Goal: Task Accomplishment & Management: Use online tool/utility

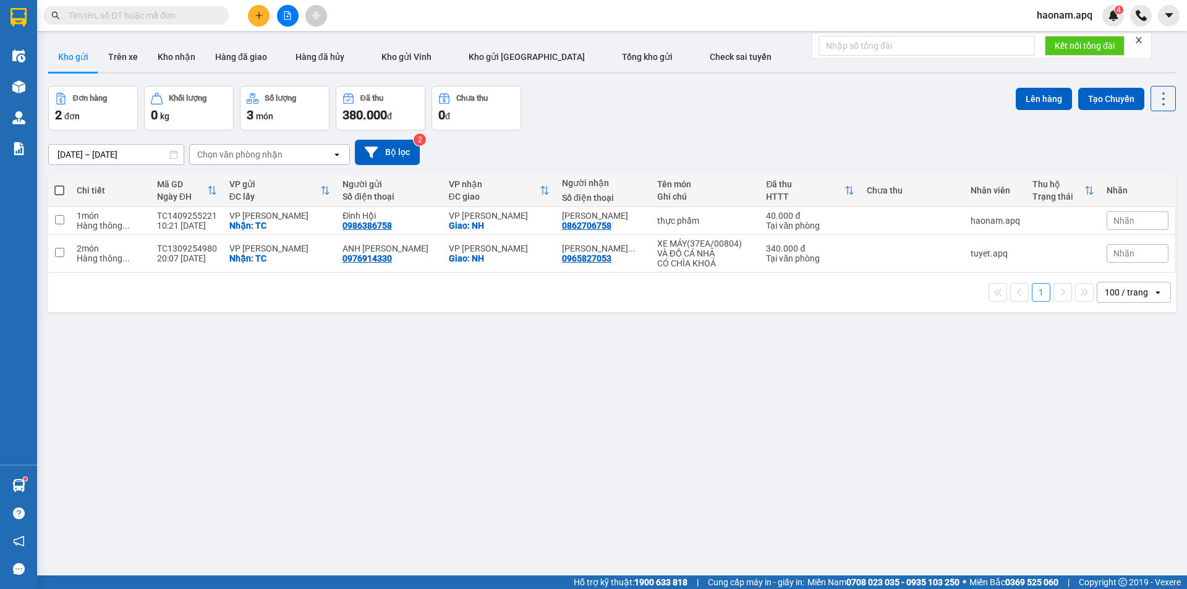
click at [260, 18] on icon "plus" at bounding box center [259, 15] width 9 height 9
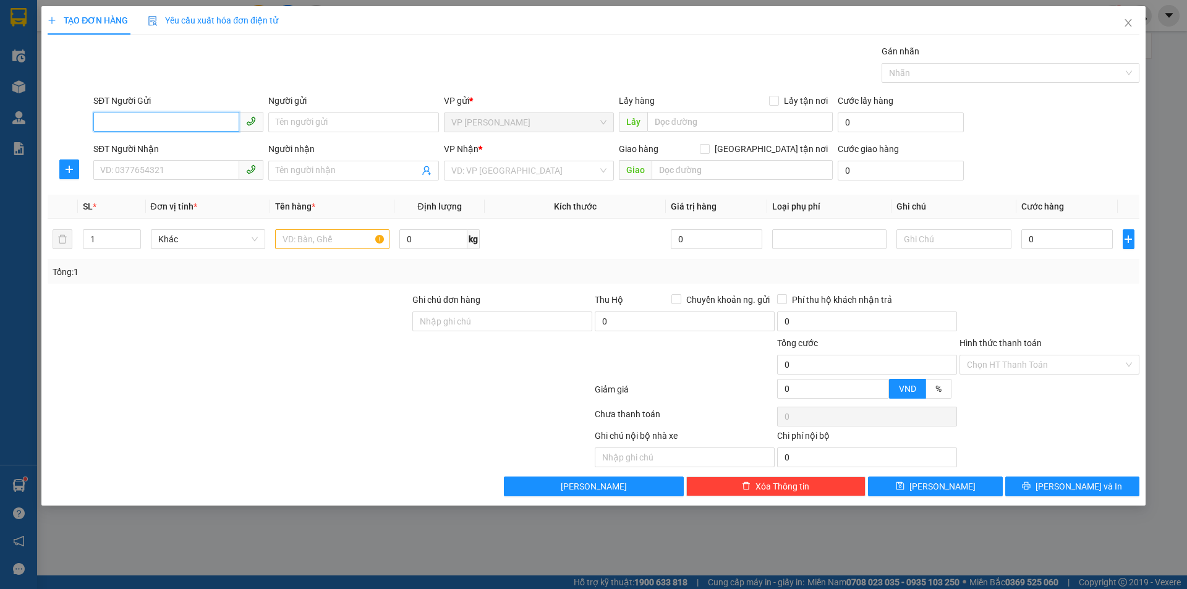
drag, startPoint x: 181, startPoint y: 127, endPoint x: 262, endPoint y: 215, distance: 119.5
click at [181, 127] on input "SĐT Người Gửi" at bounding box center [166, 122] width 146 height 20
click at [228, 148] on div "0966970763 - [PERSON_NAME] PK PHÒNG KHÁM BS QUÊN" at bounding box center [216, 147] width 231 height 14
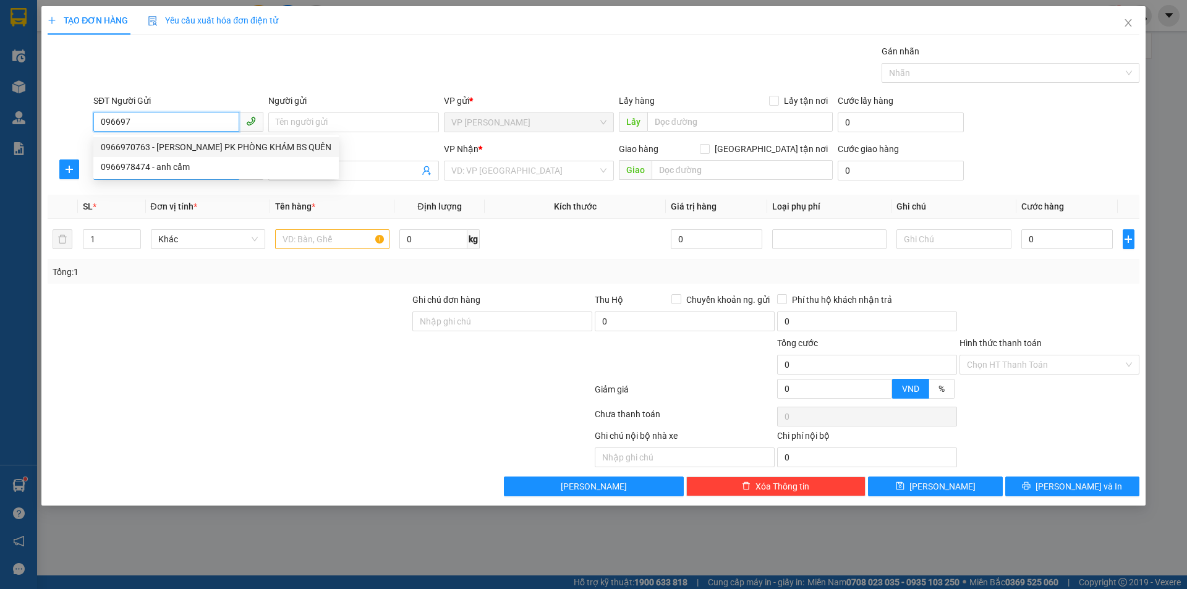
type input "0966970763"
type input "[PERSON_NAME] PK PHÒNG KHÁM BS QUÊN"
checkbox input "true"
type input "TC"
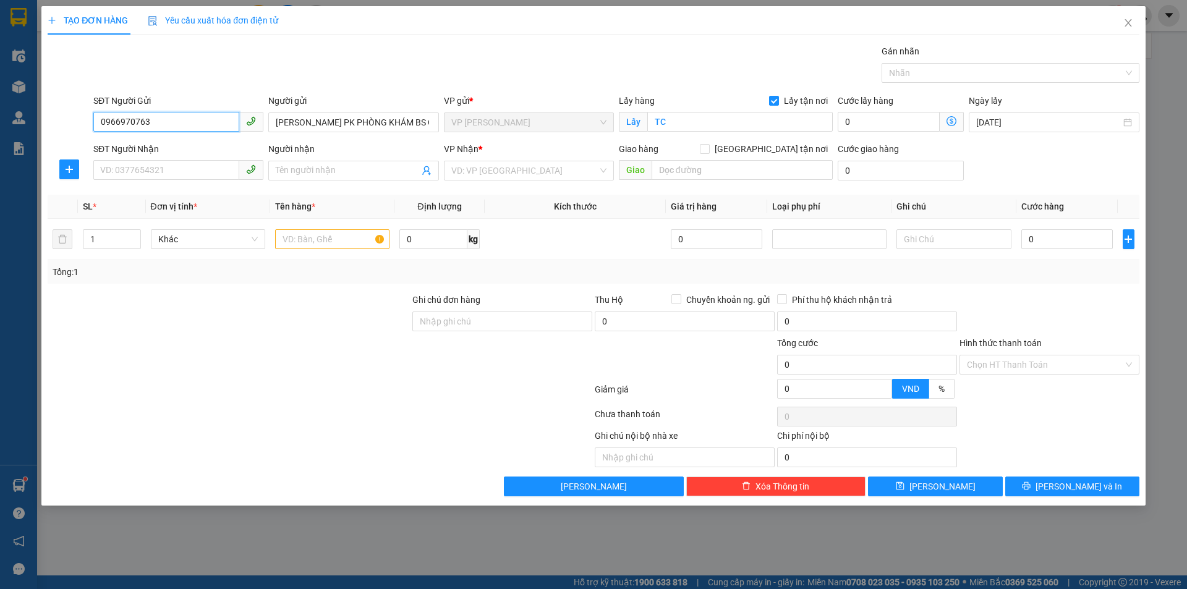
click at [213, 180] on span at bounding box center [178, 171] width 170 height 20
type input "0966970763"
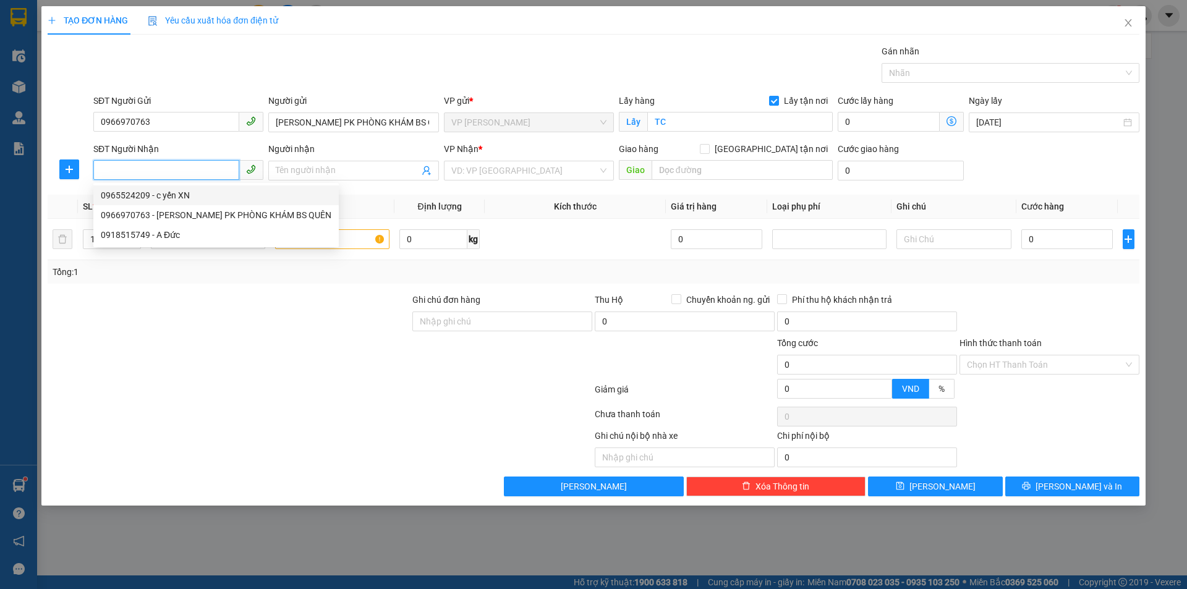
click at [223, 198] on div "0965524209 - c yến XN" at bounding box center [216, 196] width 231 height 14
type input "0965524209"
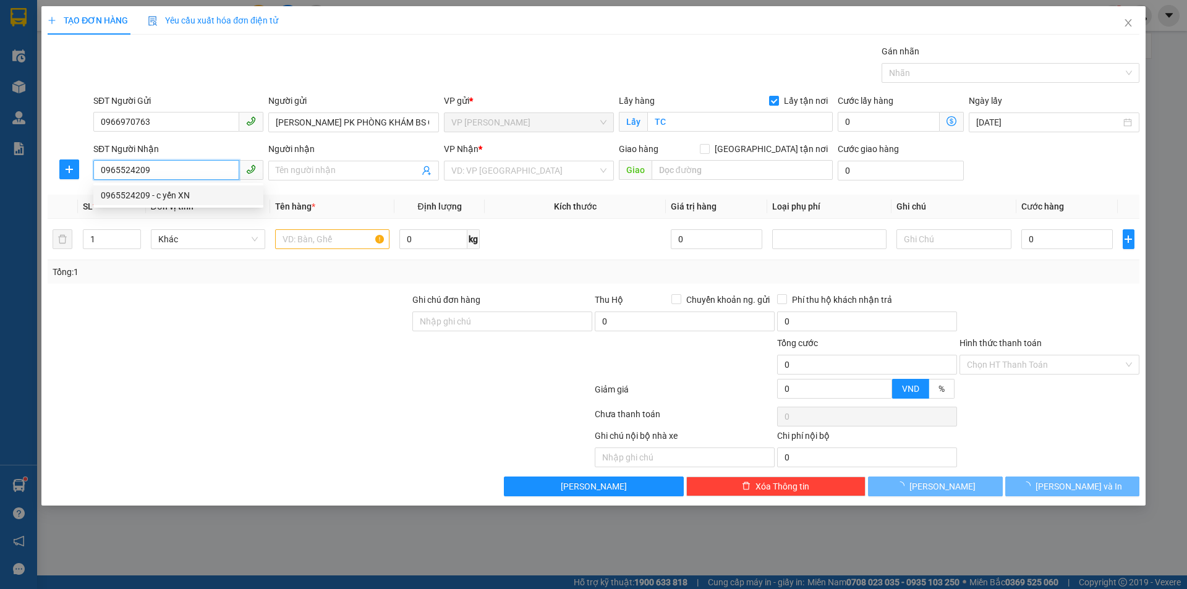
type input "c yến XN"
checkbox input "true"
type input "[GEOGRAPHIC_DATA], [GEOGRAPHIC_DATA], [GEOGRAPHIC_DATA], [GEOGRAPHIC_DATA]"
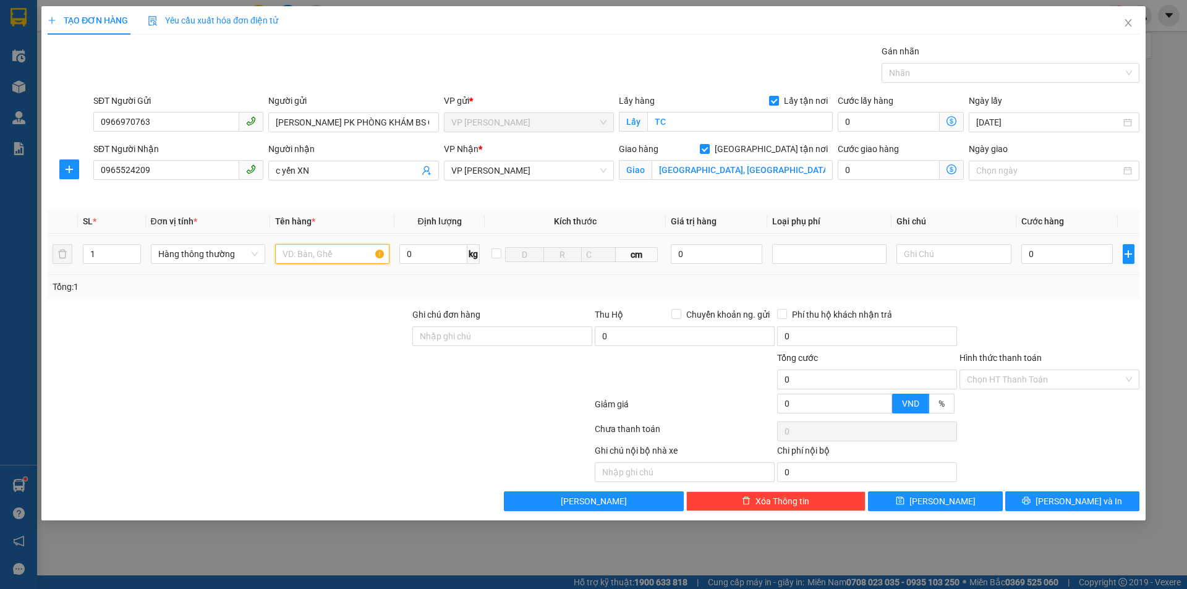
click at [338, 247] on input "text" at bounding box center [332, 254] width 114 height 20
type input "mẫu xn"
click at [1023, 267] on td "0" at bounding box center [1068, 254] width 102 height 41
click at [1032, 255] on input "0" at bounding box center [1067, 254] width 92 height 20
type input "3.000"
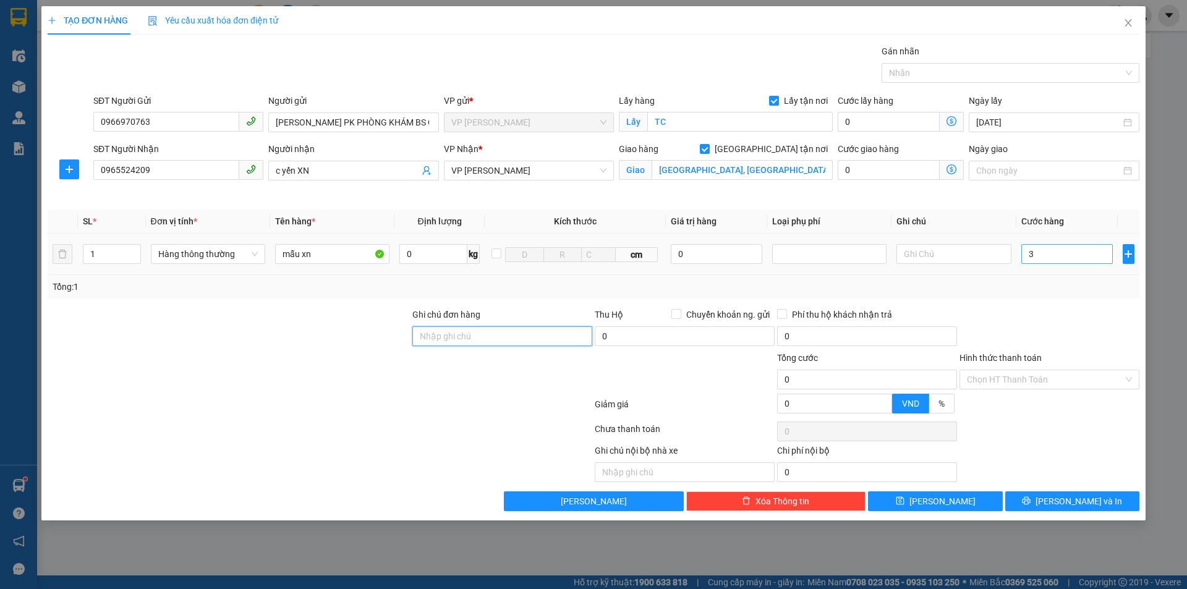
type input "3.000"
click at [1077, 249] on input "3.000" at bounding box center [1067, 254] width 92 height 20
type input "30.000"
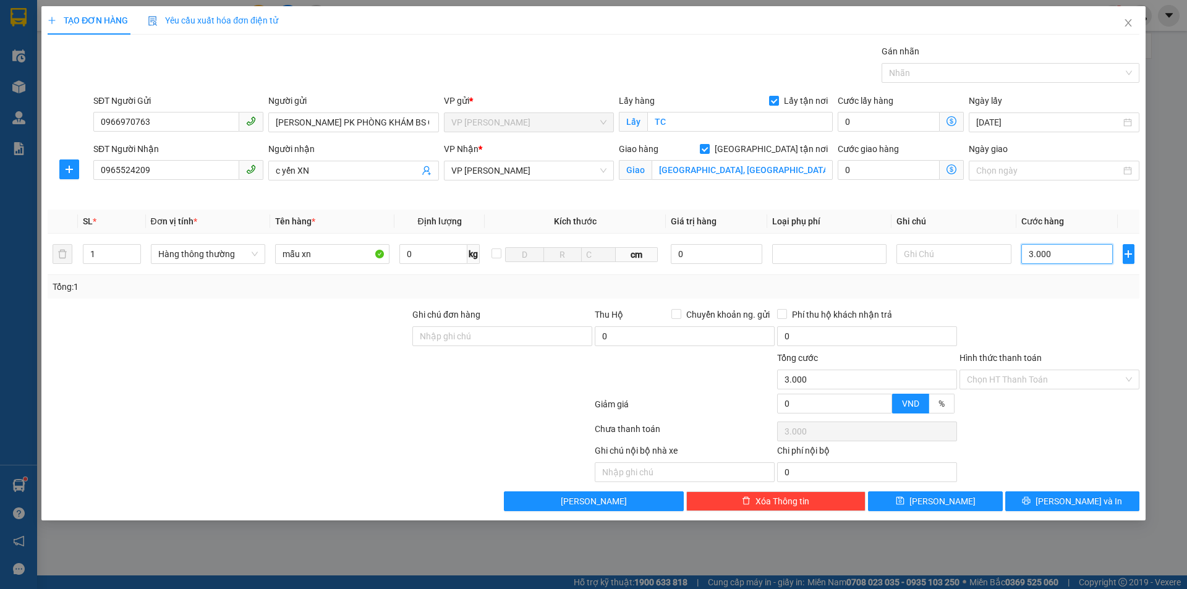
type input "30.000"
click at [1083, 509] on button "[PERSON_NAME] và In" at bounding box center [1072, 502] width 134 height 20
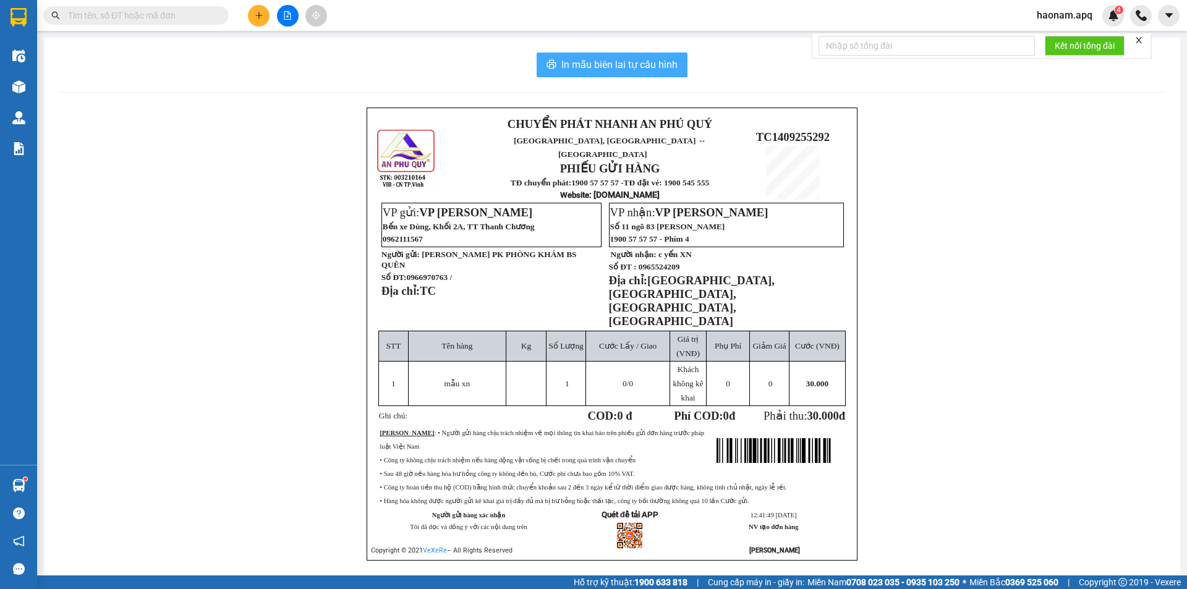
click at [646, 61] on span "In mẫu biên lai tự cấu hình" at bounding box center [619, 64] width 116 height 15
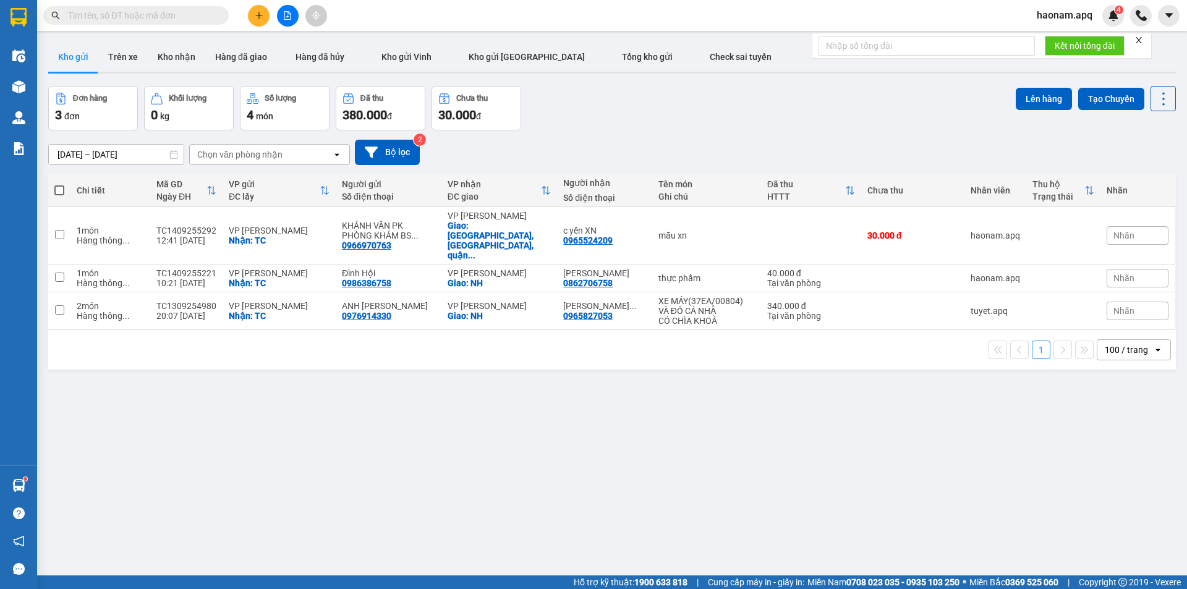
scroll to position [73, 0]
drag, startPoint x: 171, startPoint y: 57, endPoint x: 126, endPoint y: 74, distance: 47.8
click at [170, 56] on button "Kho nhận" at bounding box center [177, 57] width 58 height 30
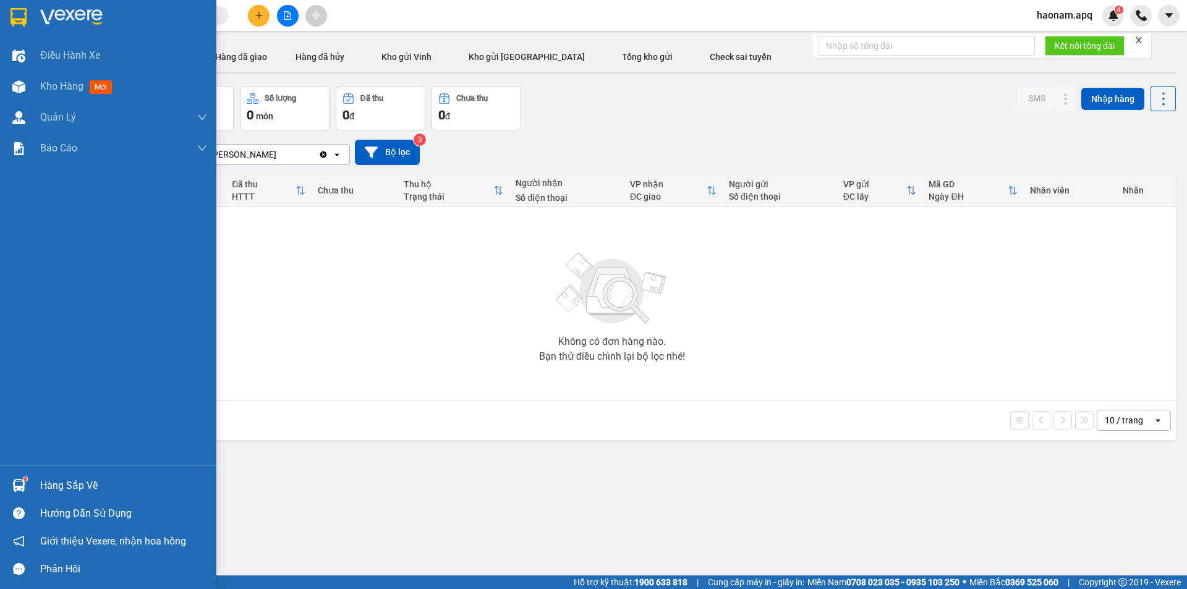
click at [54, 488] on div "Hàng sắp về" at bounding box center [123, 486] width 167 height 19
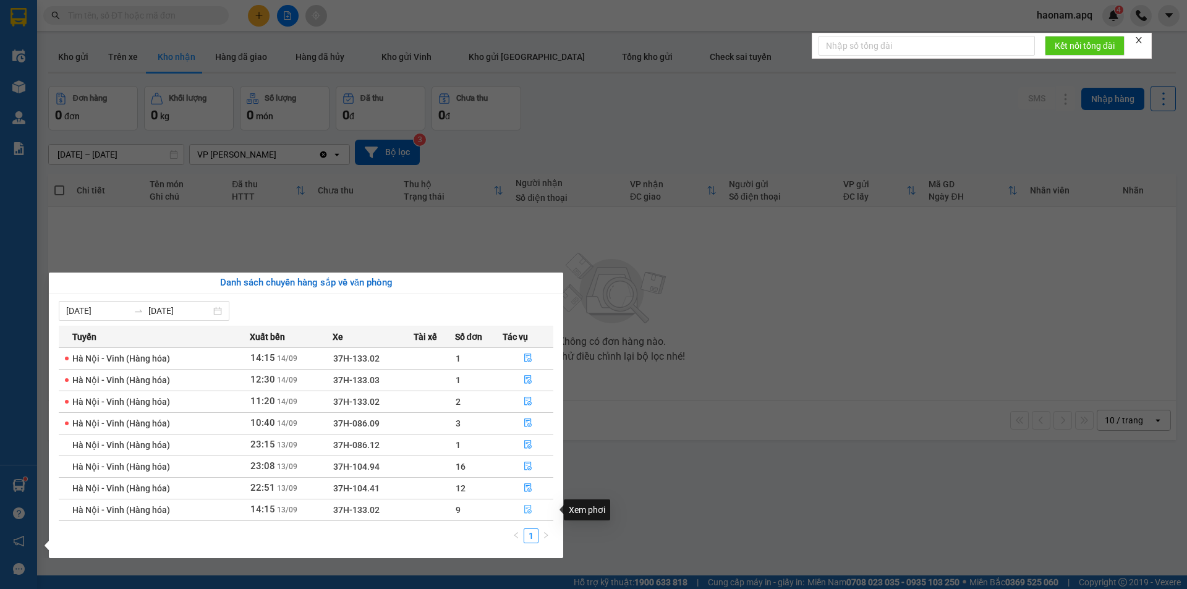
click at [509, 510] on button "button" at bounding box center [527, 510] width 49 height 20
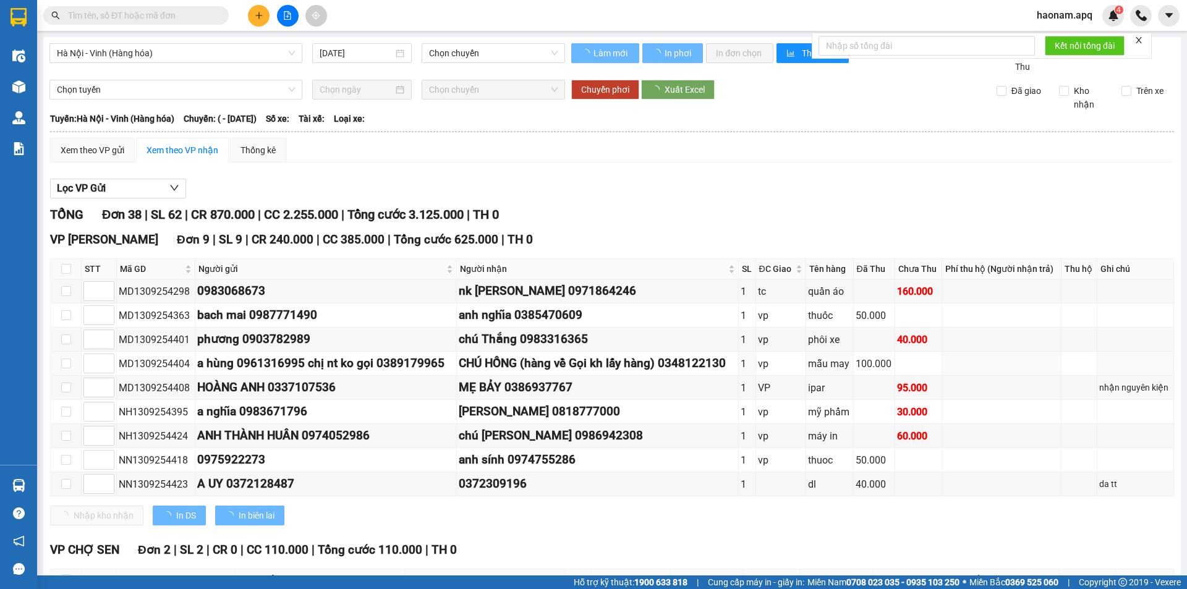
type input "[DATE]"
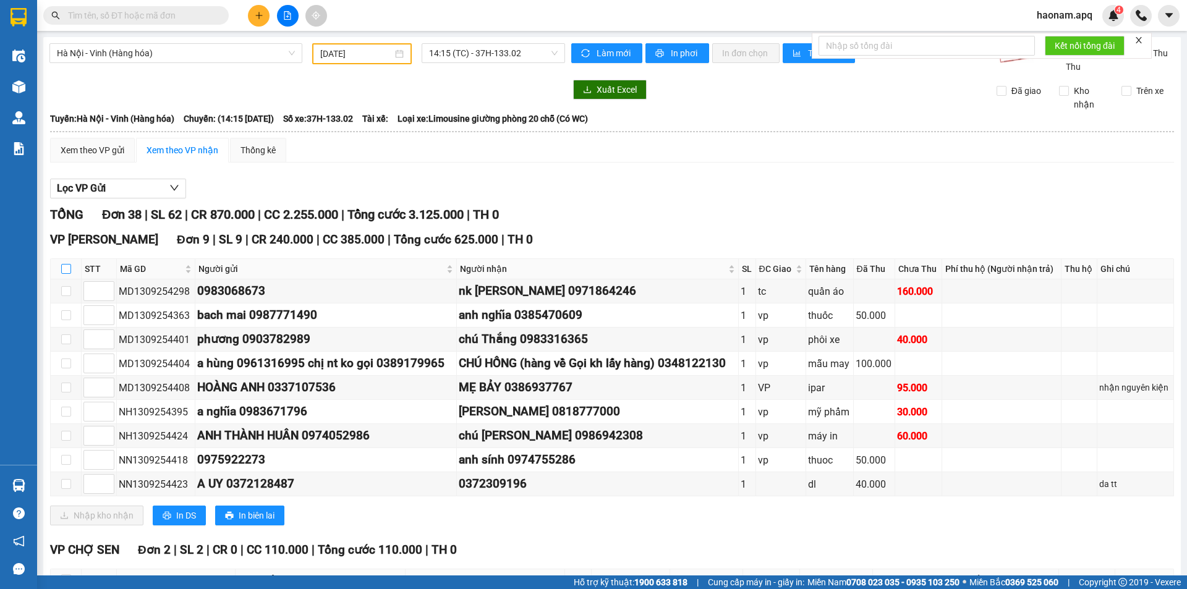
click at [64, 271] on input "checkbox" at bounding box center [66, 269] width 10 height 10
checkbox input "true"
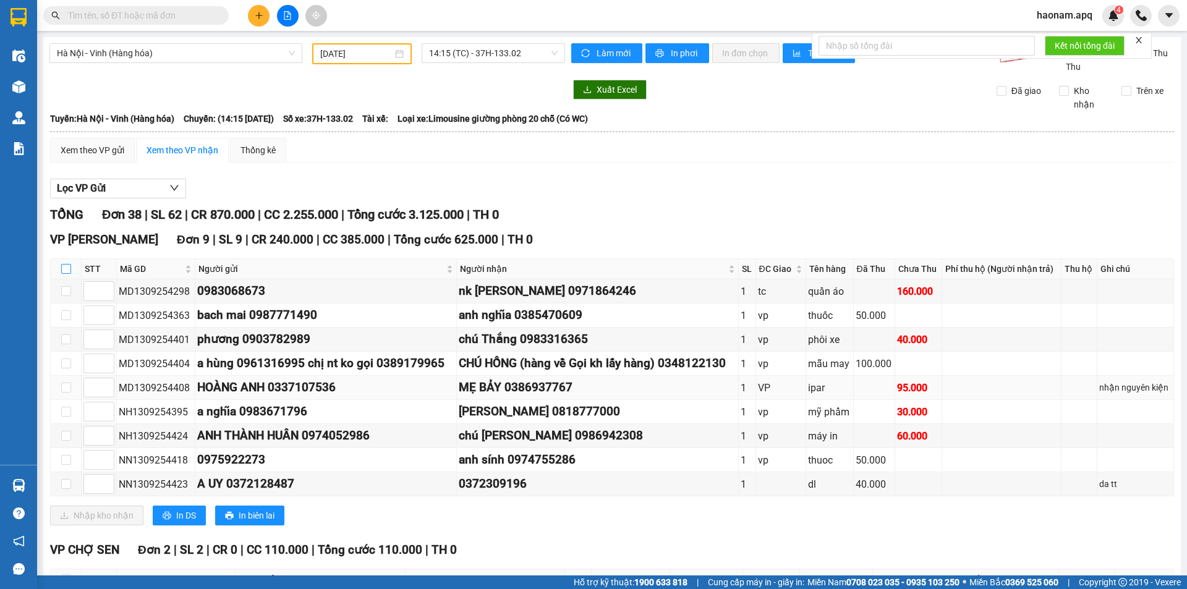
checkbox input "true"
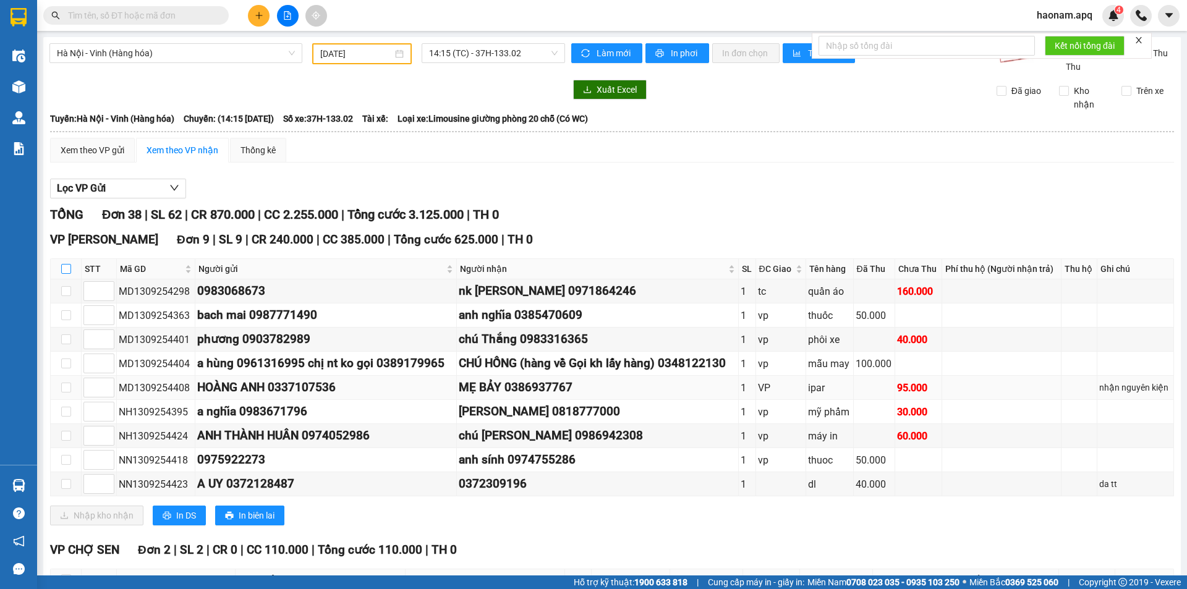
checkbox input "true"
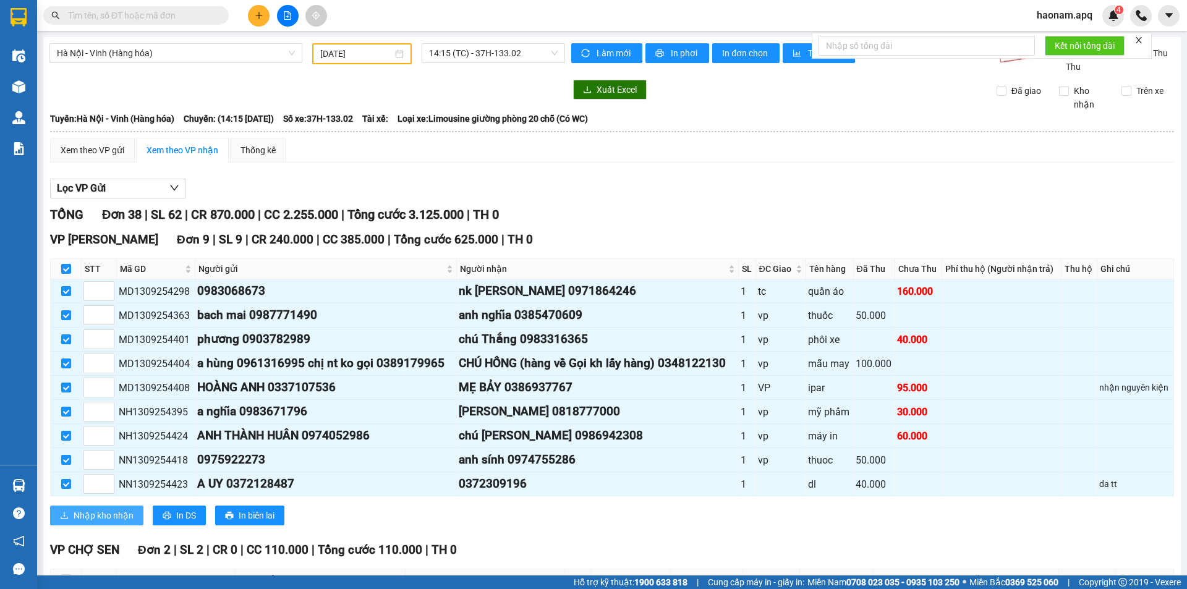
click at [113, 512] on span "Nhập kho nhận" at bounding box center [104, 516] width 60 height 14
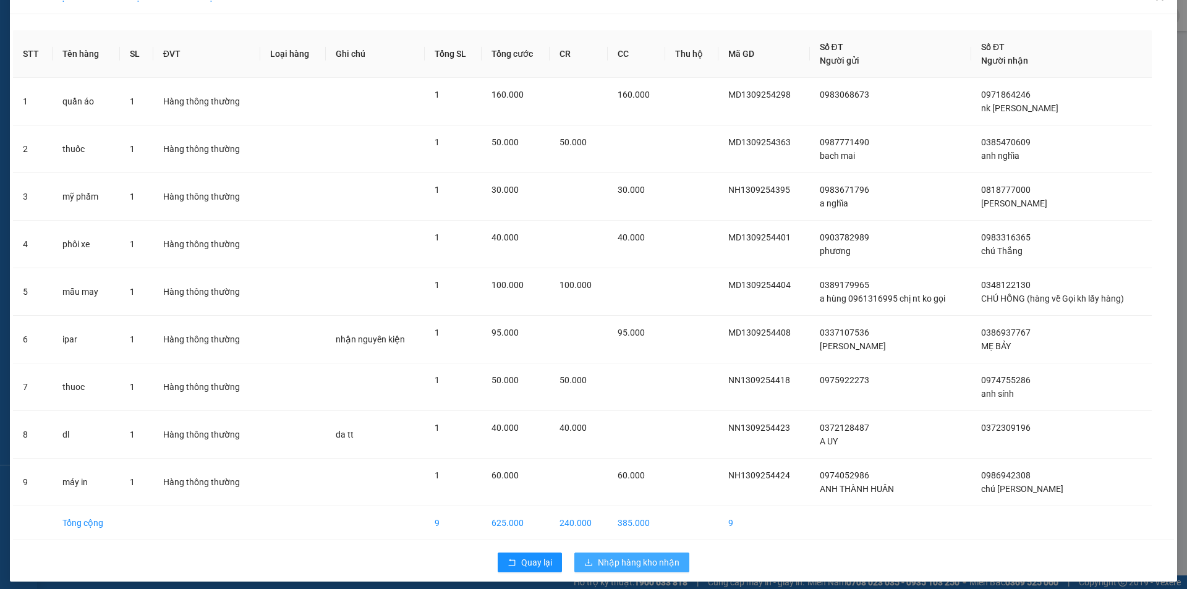
scroll to position [33, 0]
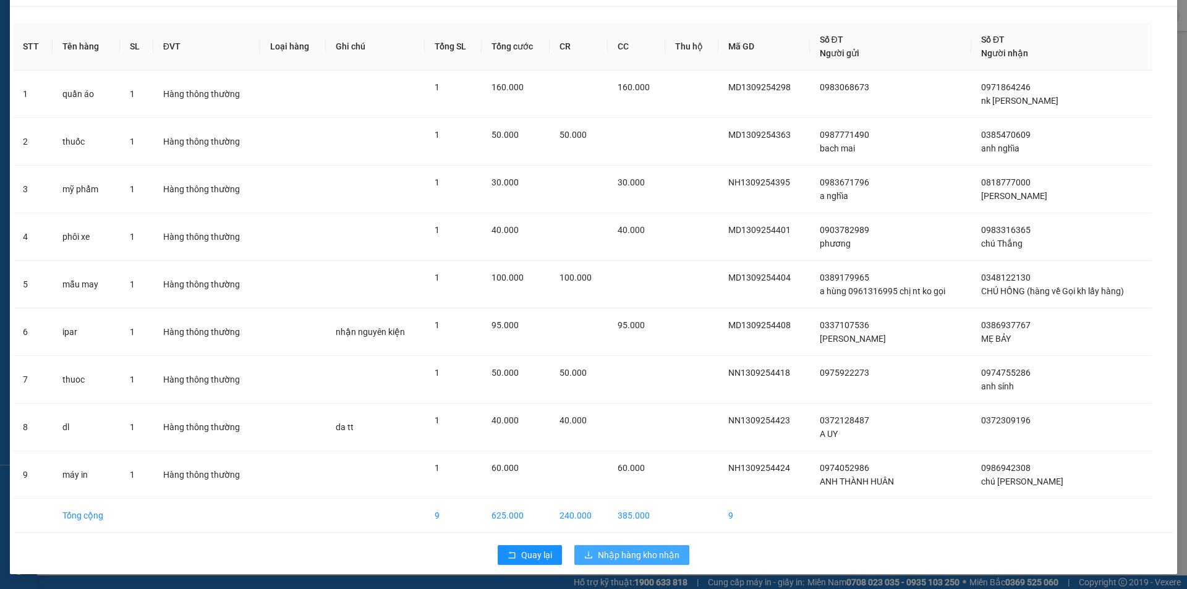
click at [663, 557] on span "Nhập hàng kho nhận" at bounding box center [639, 555] width 82 height 14
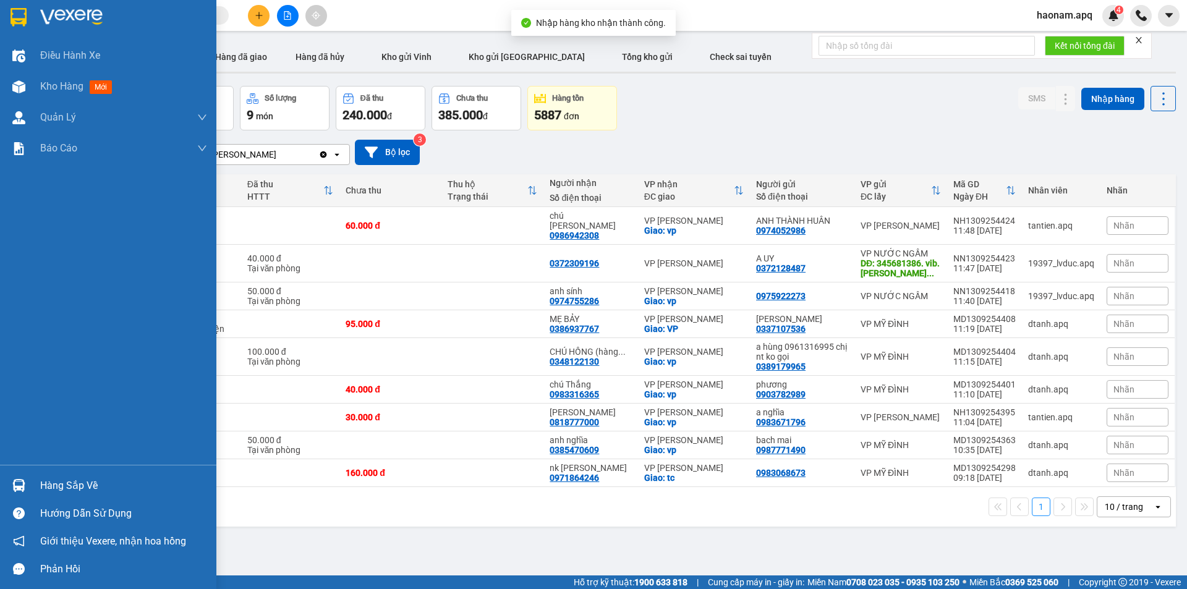
drag, startPoint x: 62, startPoint y: 489, endPoint x: 85, endPoint y: 482, distance: 23.9
click at [62, 488] on div "Hàng sắp về" at bounding box center [123, 486] width 167 height 19
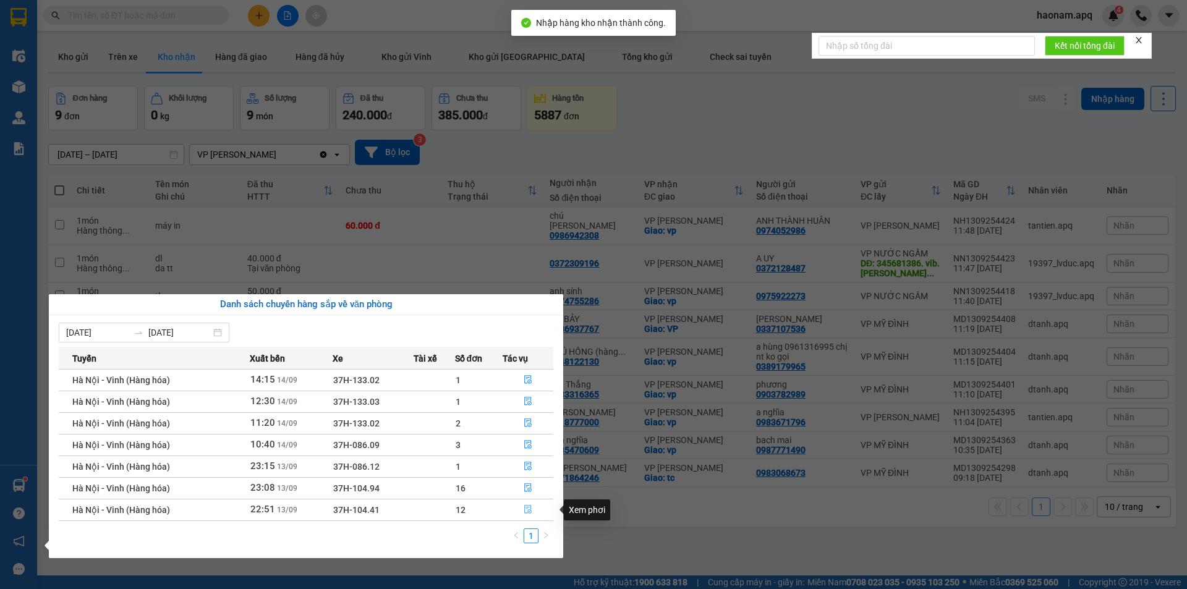
click at [508, 512] on button "button" at bounding box center [527, 510] width 49 height 20
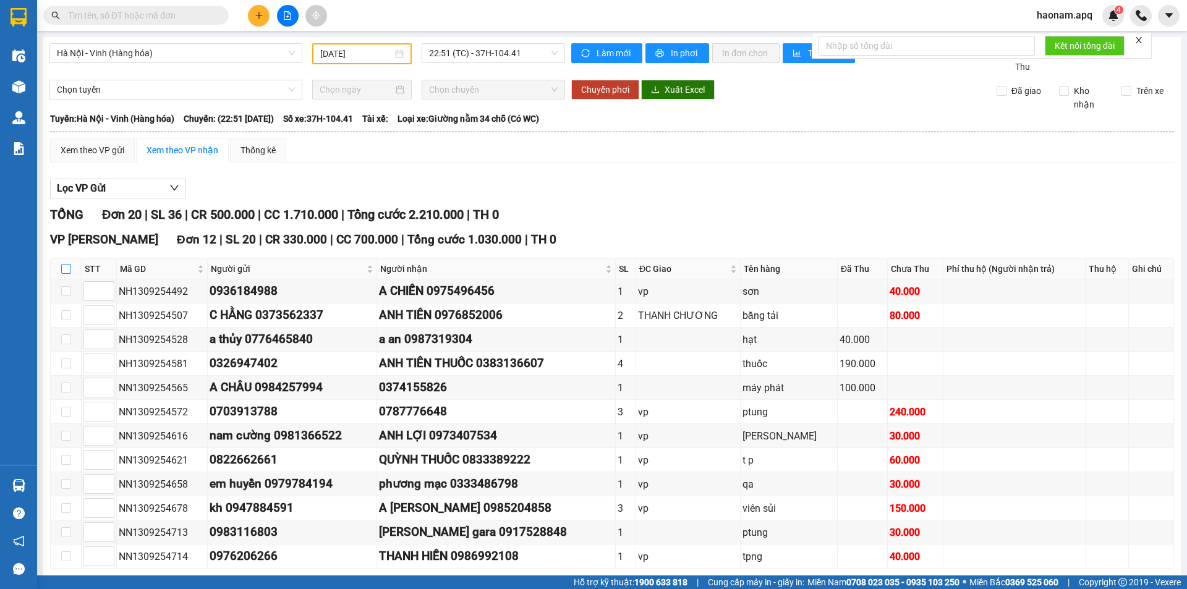
click at [66, 266] on input "checkbox" at bounding box center [66, 269] width 10 height 10
checkbox input "true"
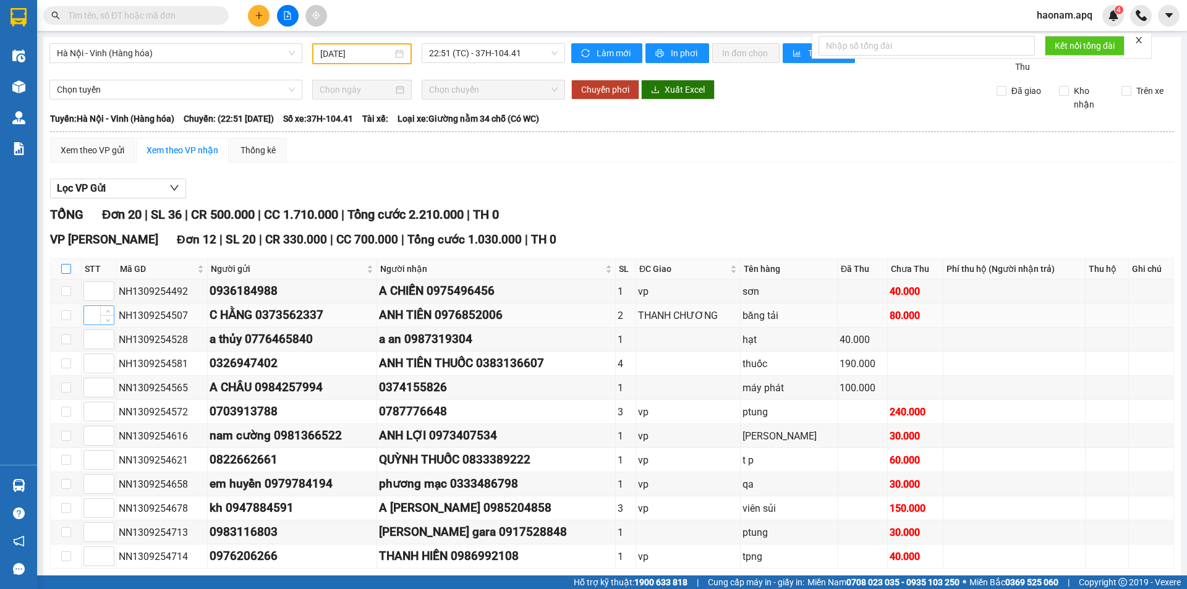
checkbox input "true"
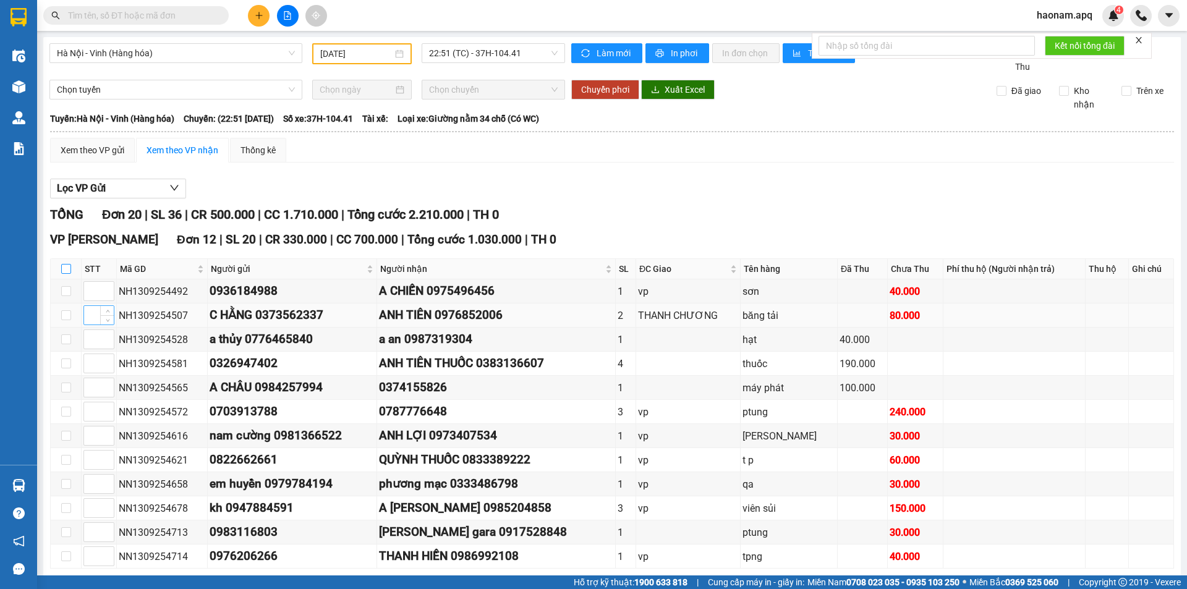
checkbox input "true"
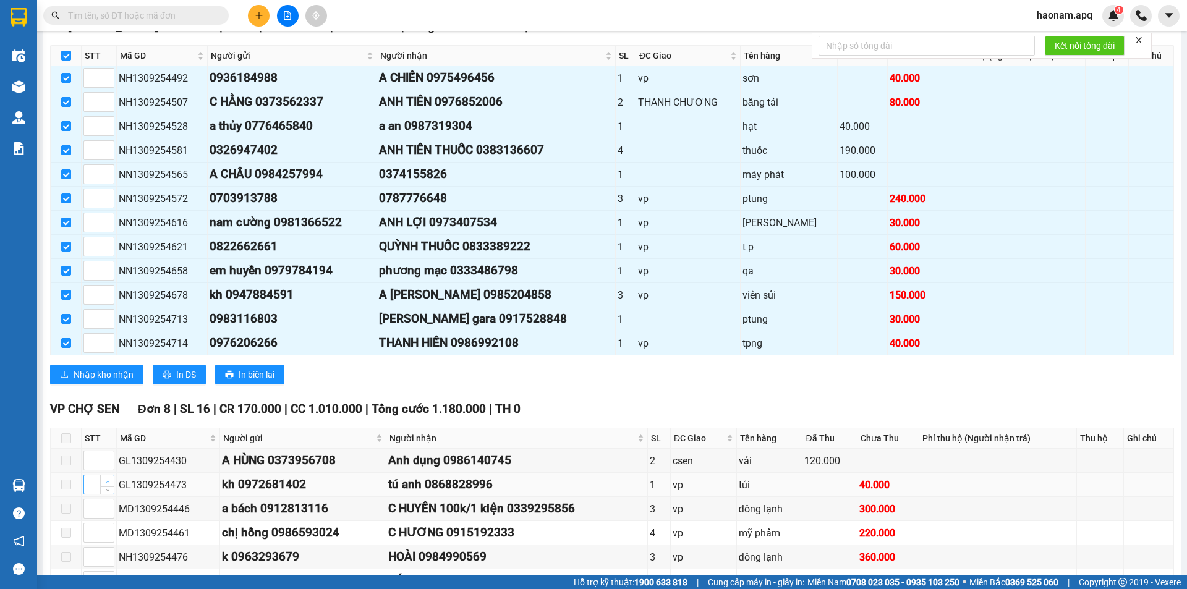
scroll to position [309, 0]
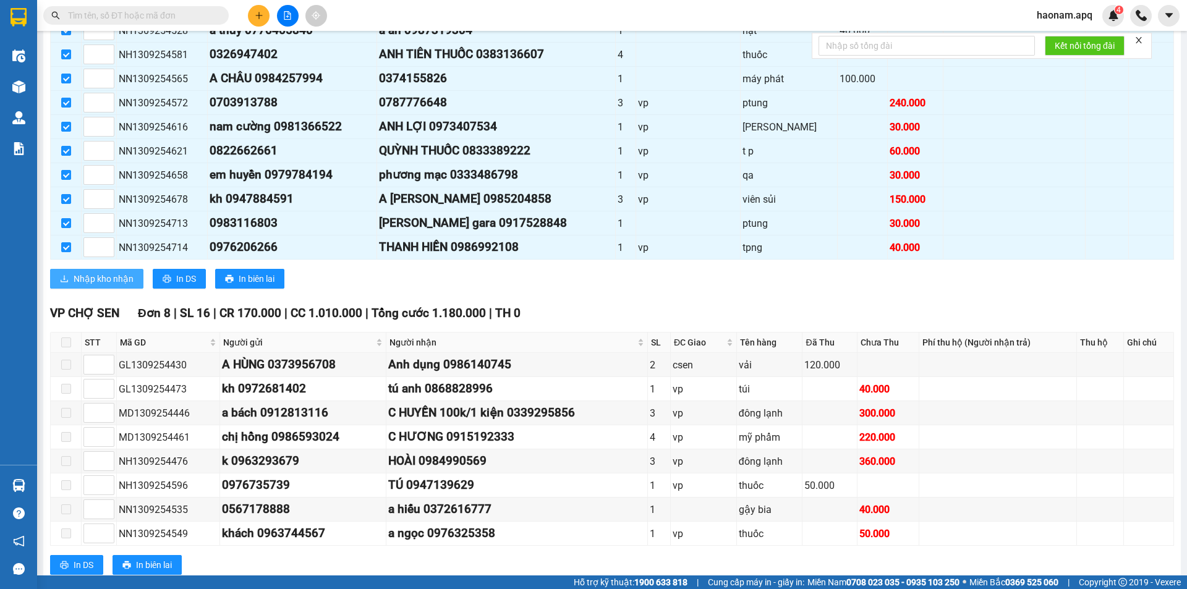
click at [103, 284] on span "Nhập kho nhận" at bounding box center [104, 279] width 60 height 14
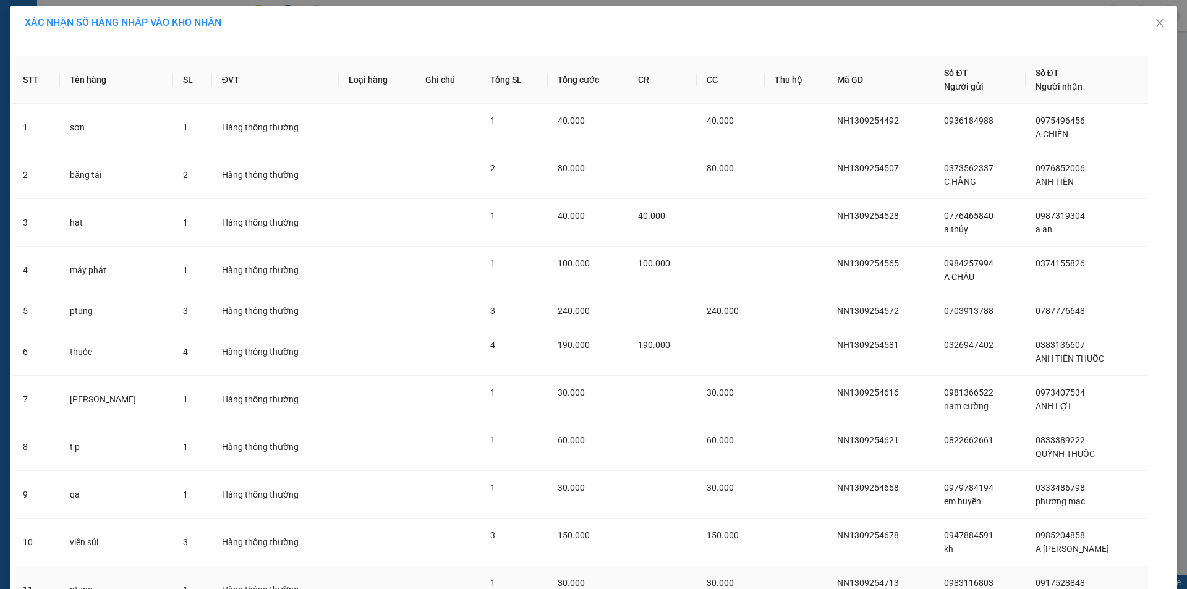
scroll to position [163, 0]
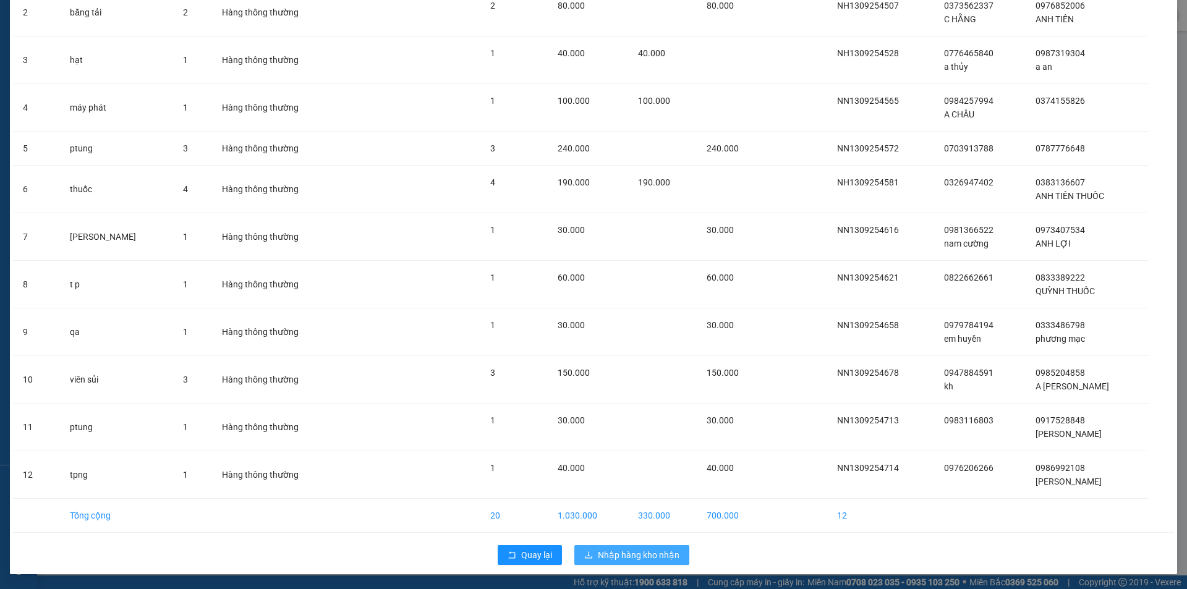
click at [650, 549] on span "Nhập hàng kho nhận" at bounding box center [639, 555] width 82 height 14
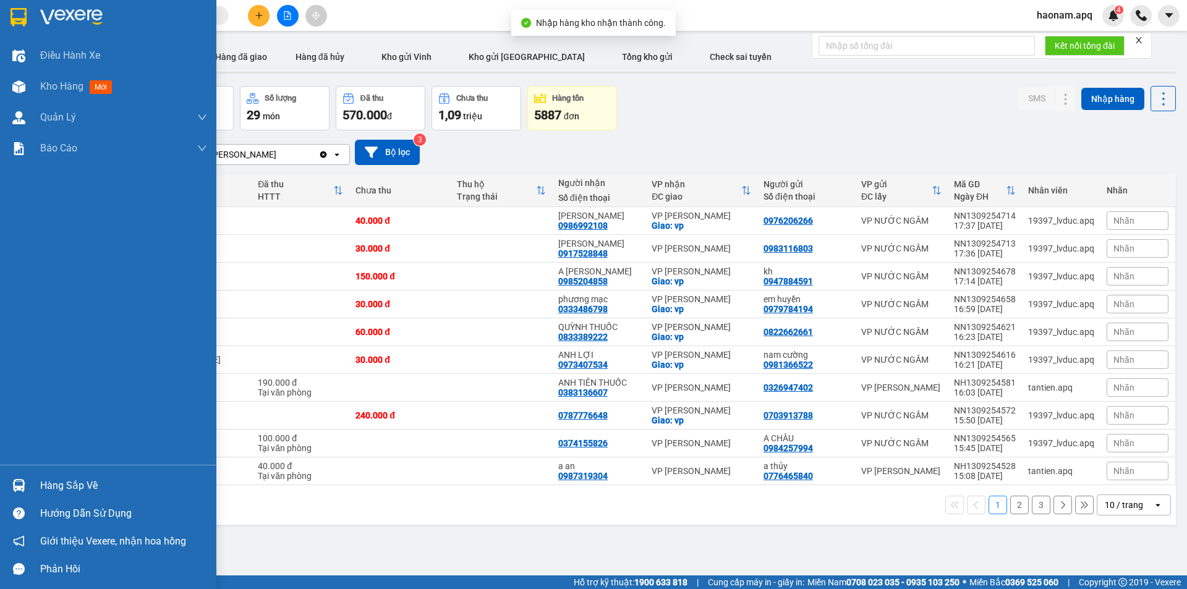
click at [63, 488] on div "Hàng sắp về" at bounding box center [123, 486] width 167 height 19
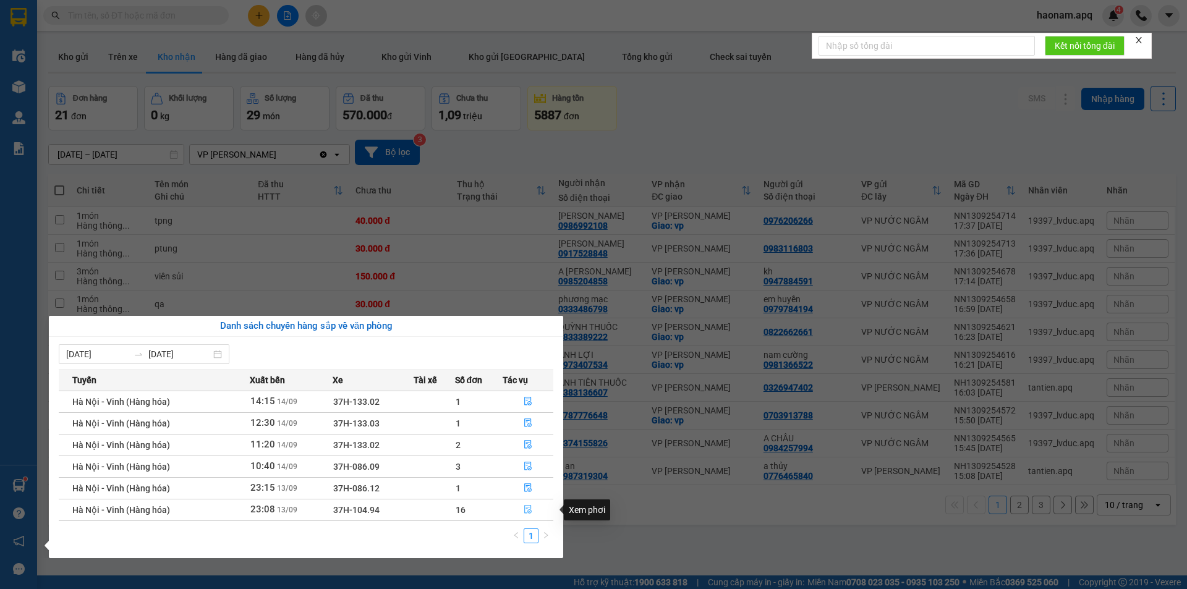
click at [505, 513] on button "button" at bounding box center [527, 510] width 49 height 20
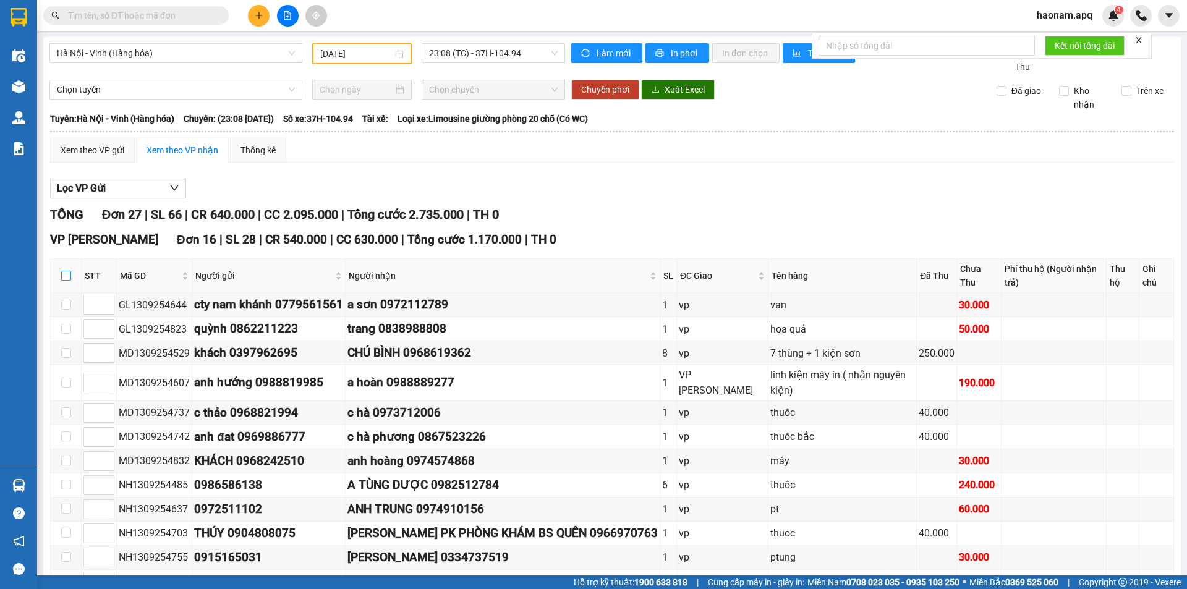
click at [70, 276] on input "checkbox" at bounding box center [66, 276] width 10 height 10
checkbox input "true"
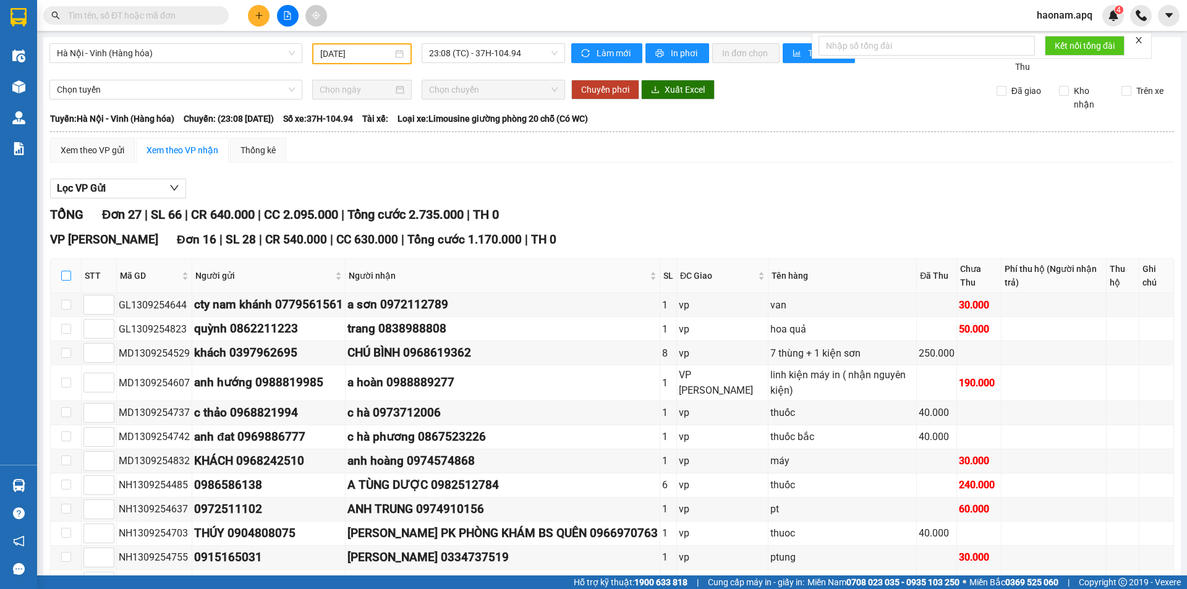
checkbox input "true"
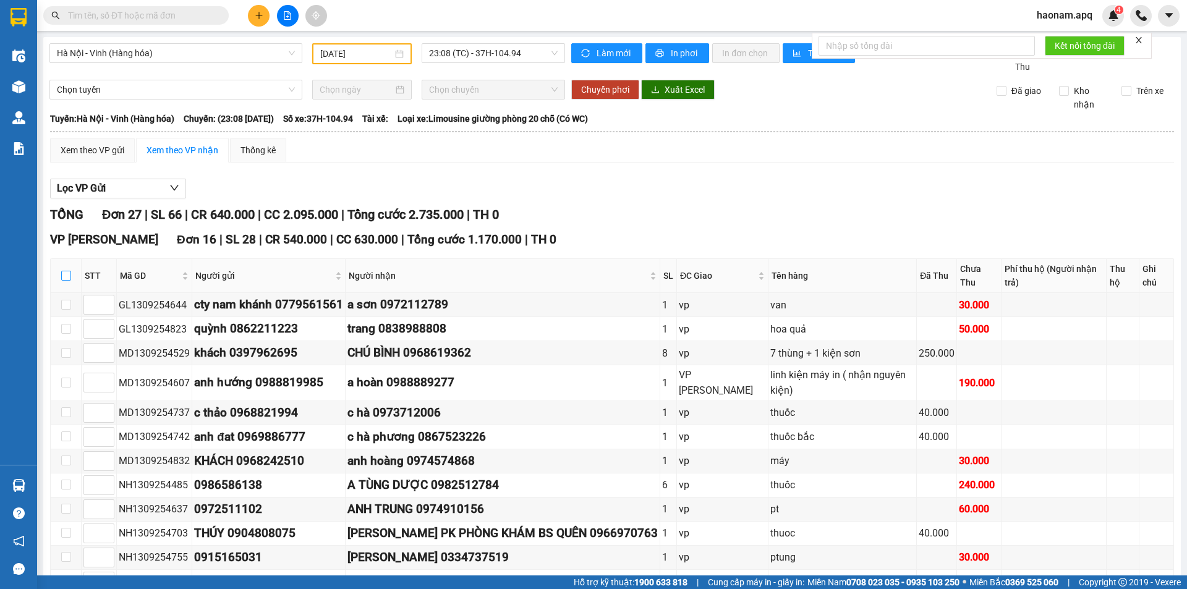
checkbox input "true"
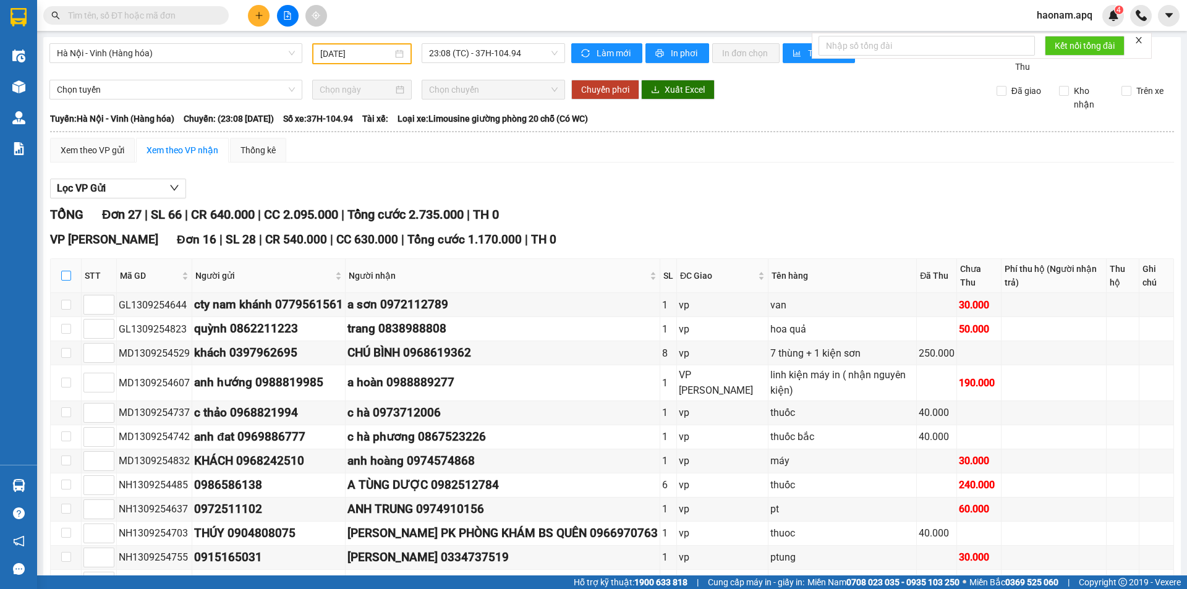
checkbox input "true"
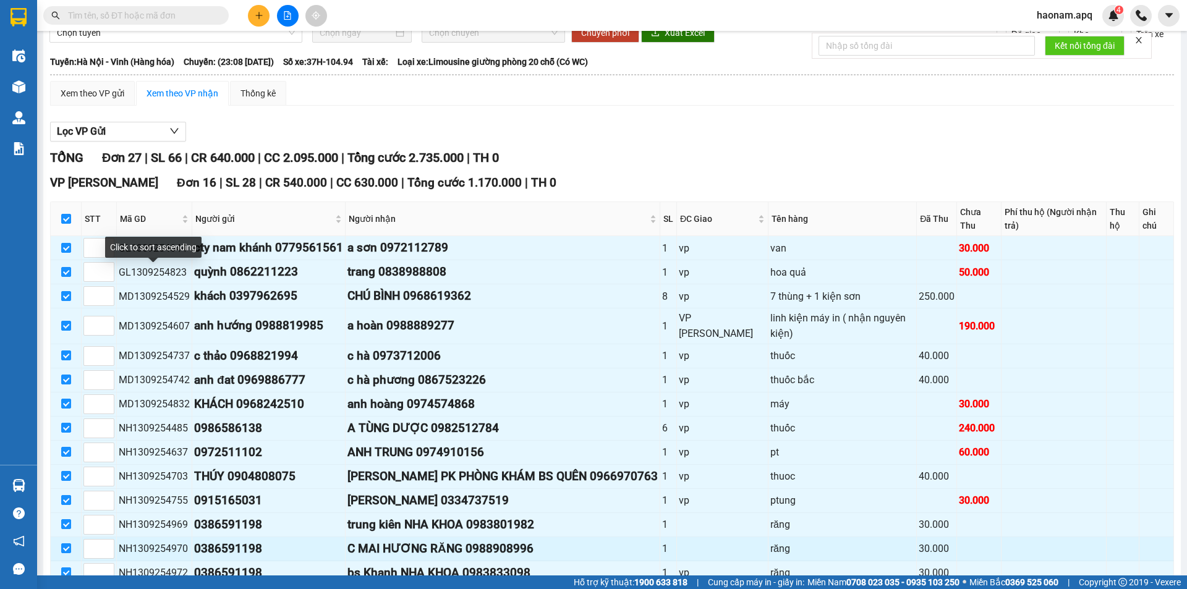
scroll to position [309, 0]
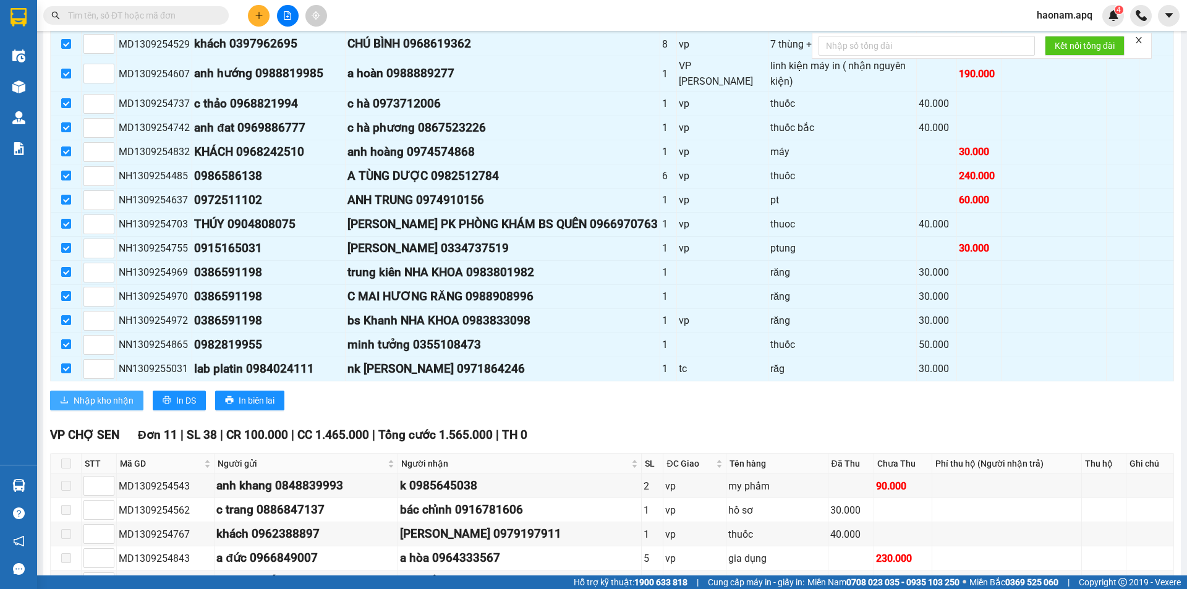
click at [117, 394] on span "Nhập kho nhận" at bounding box center [104, 401] width 60 height 14
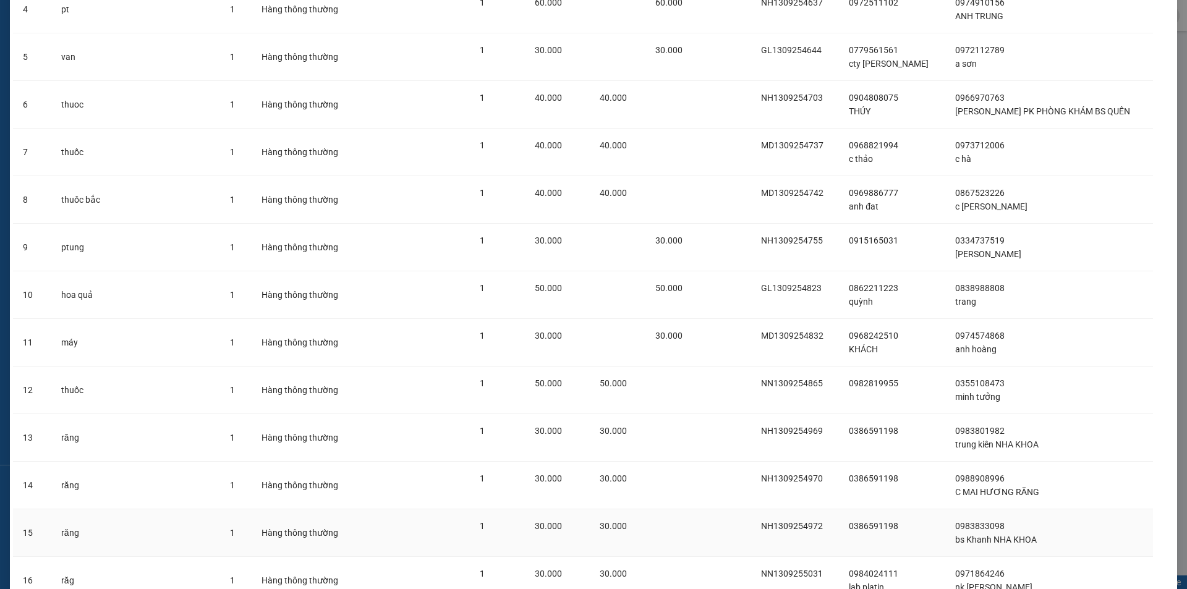
scroll to position [367, 0]
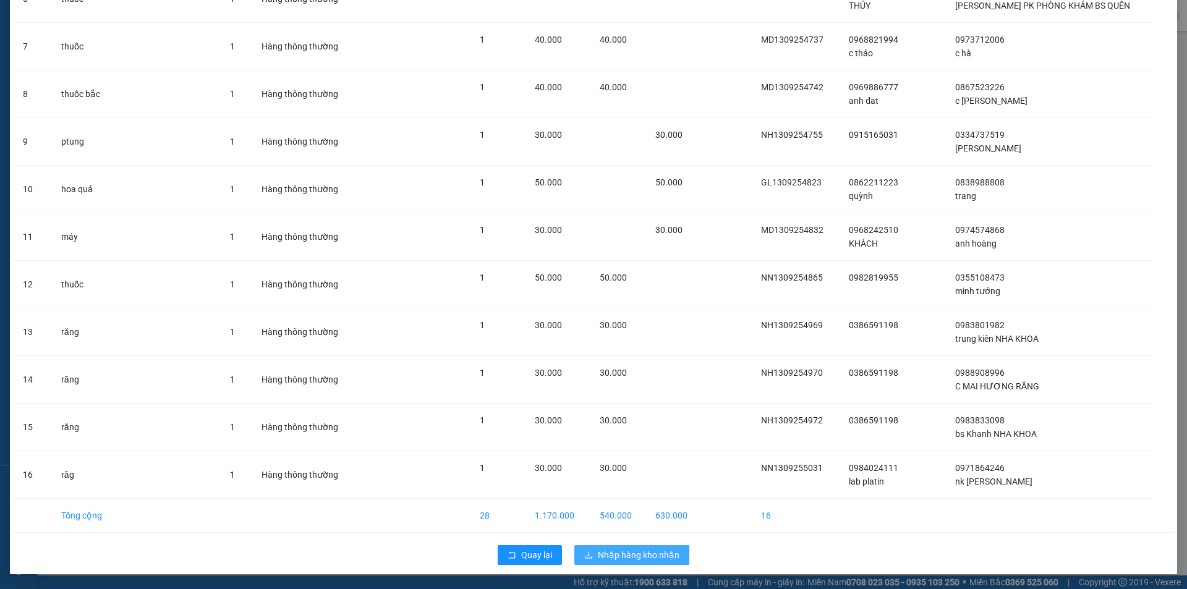
click at [666, 555] on span "Nhập hàng kho nhận" at bounding box center [639, 555] width 82 height 14
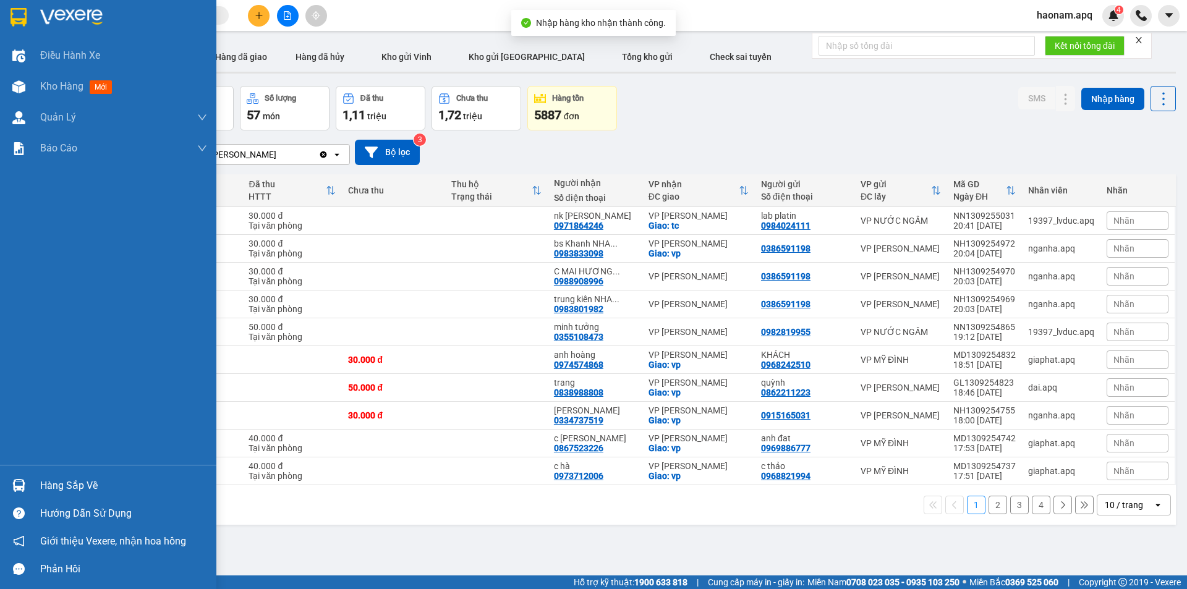
click at [55, 484] on div "Hàng sắp về" at bounding box center [123, 486] width 167 height 19
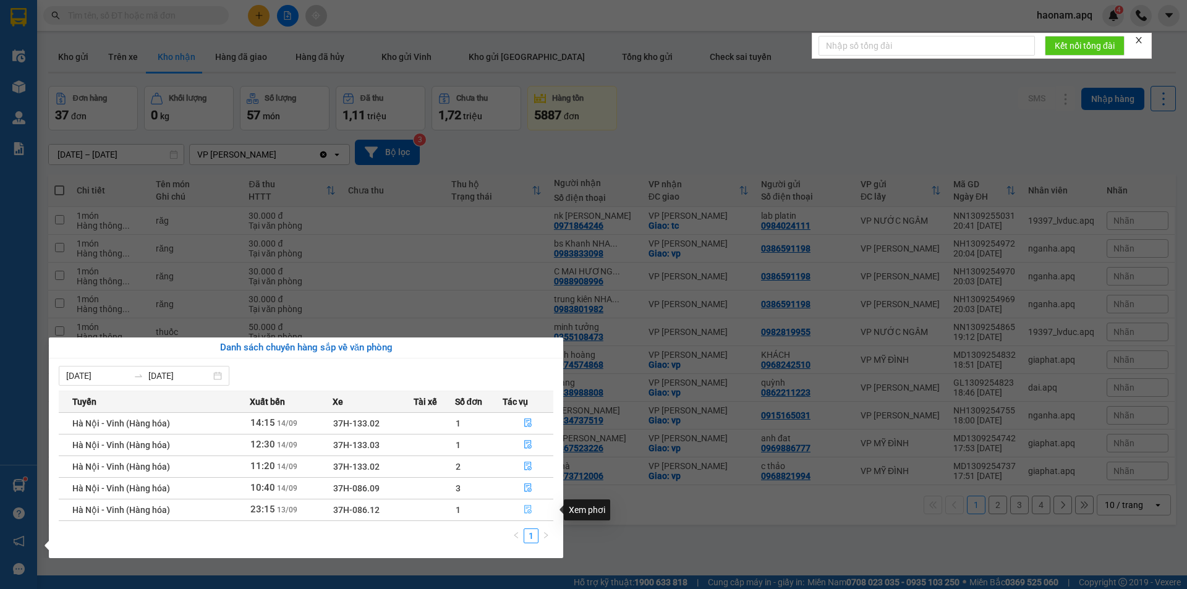
click at [508, 516] on button "button" at bounding box center [527, 510] width 49 height 20
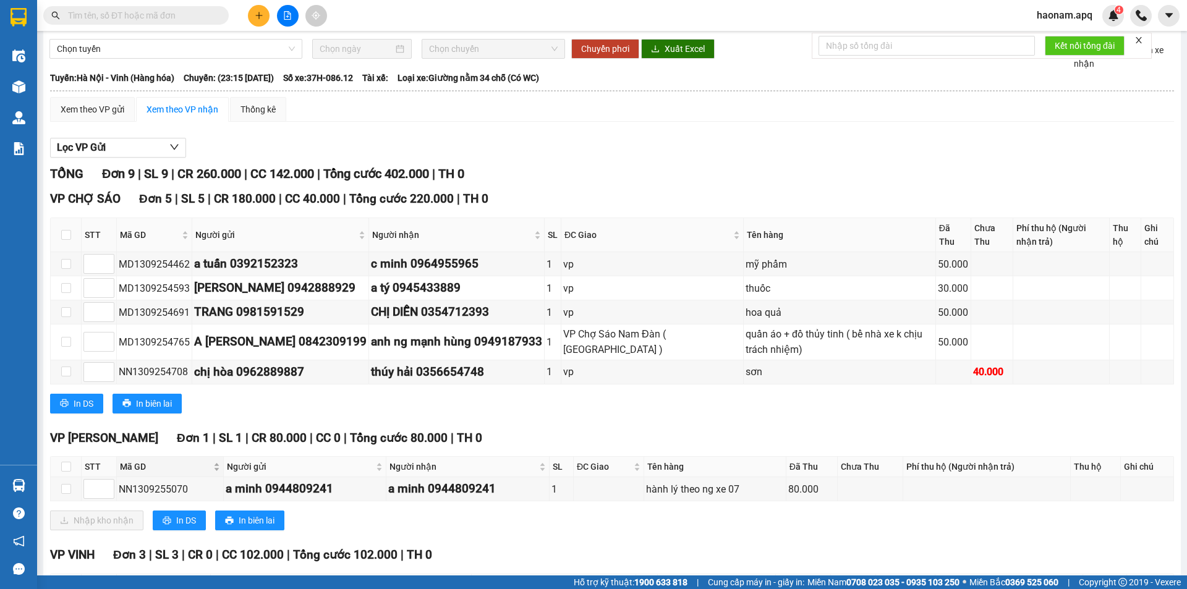
scroll to position [124, 0]
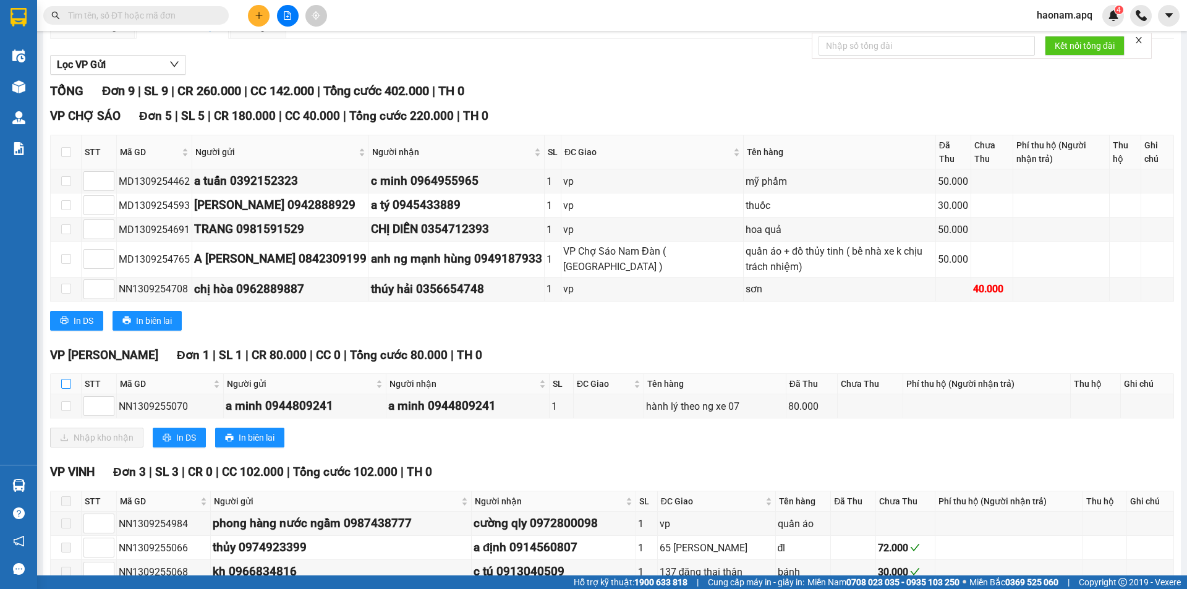
click at [65, 387] on input "checkbox" at bounding box center [66, 384] width 10 height 10
checkbox input "true"
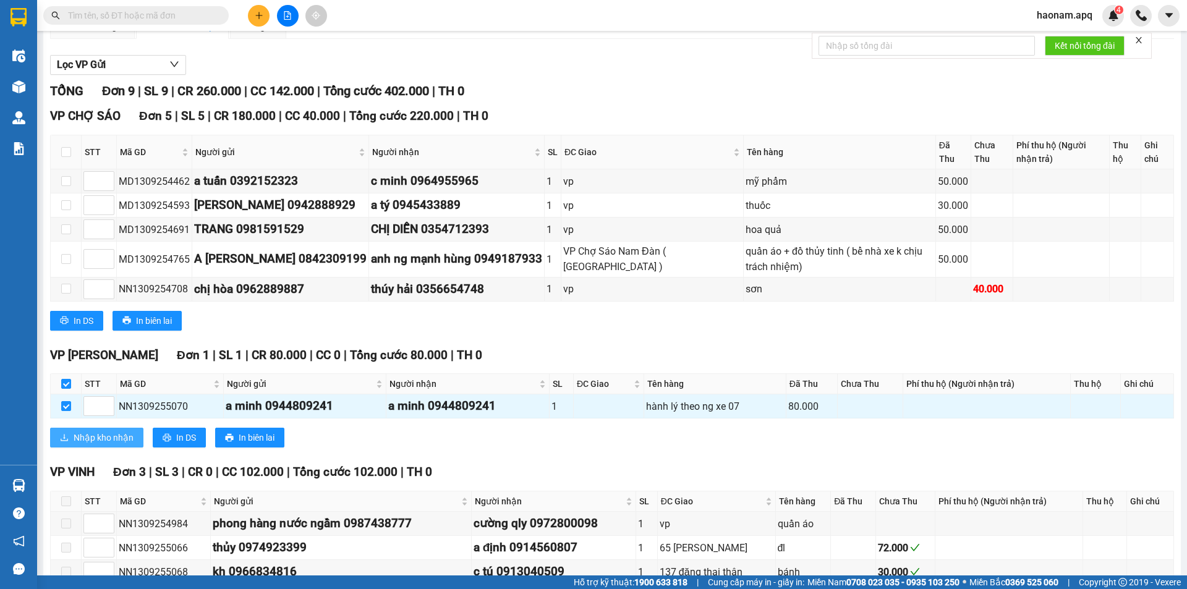
click at [87, 438] on span "Nhập kho nhận" at bounding box center [104, 438] width 60 height 14
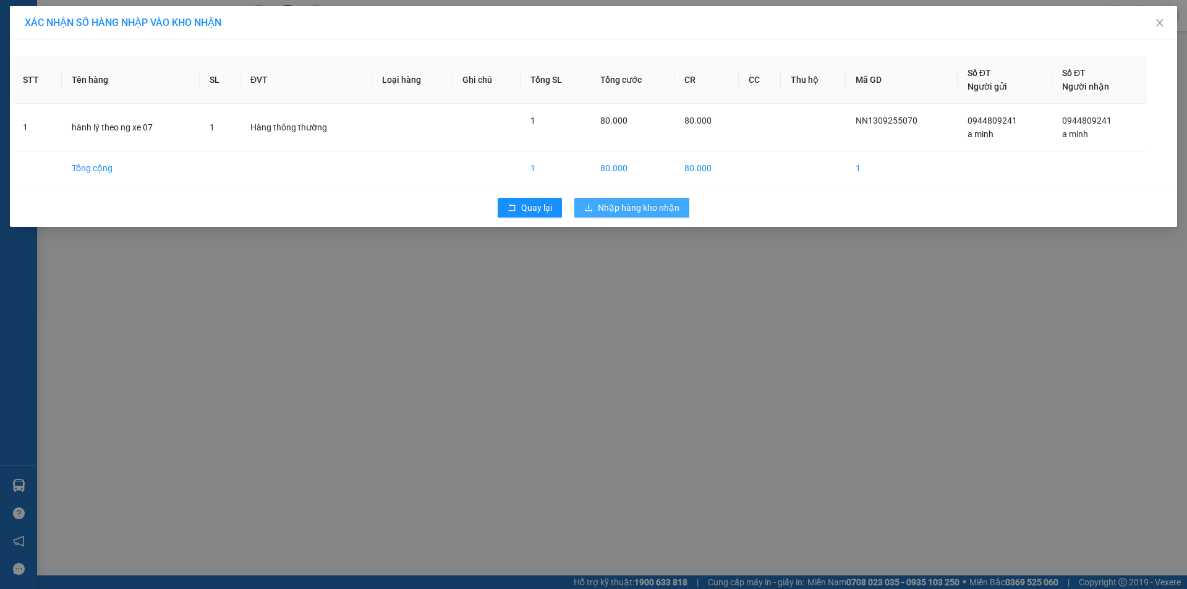
click at [669, 200] on button "Nhập hàng kho nhận" at bounding box center [631, 208] width 115 height 20
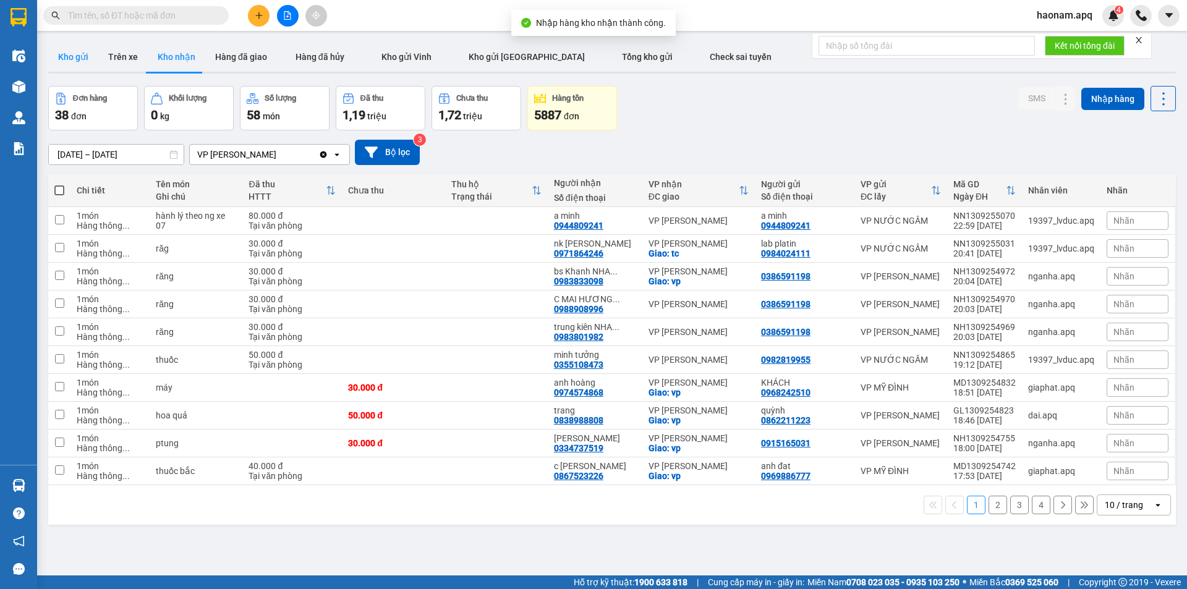
click at [64, 60] on button "Kho gửi" at bounding box center [73, 57] width 50 height 30
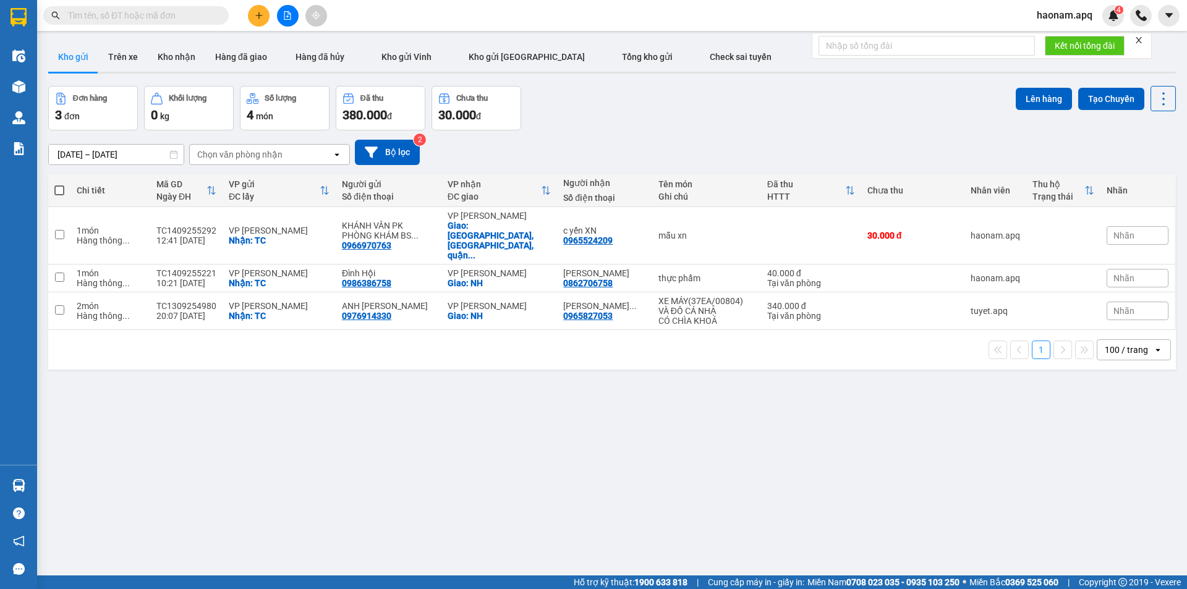
click at [58, 189] on span at bounding box center [59, 190] width 10 height 10
click at [59, 184] on input "checkbox" at bounding box center [59, 184] width 0 height 0
checkbox input "true"
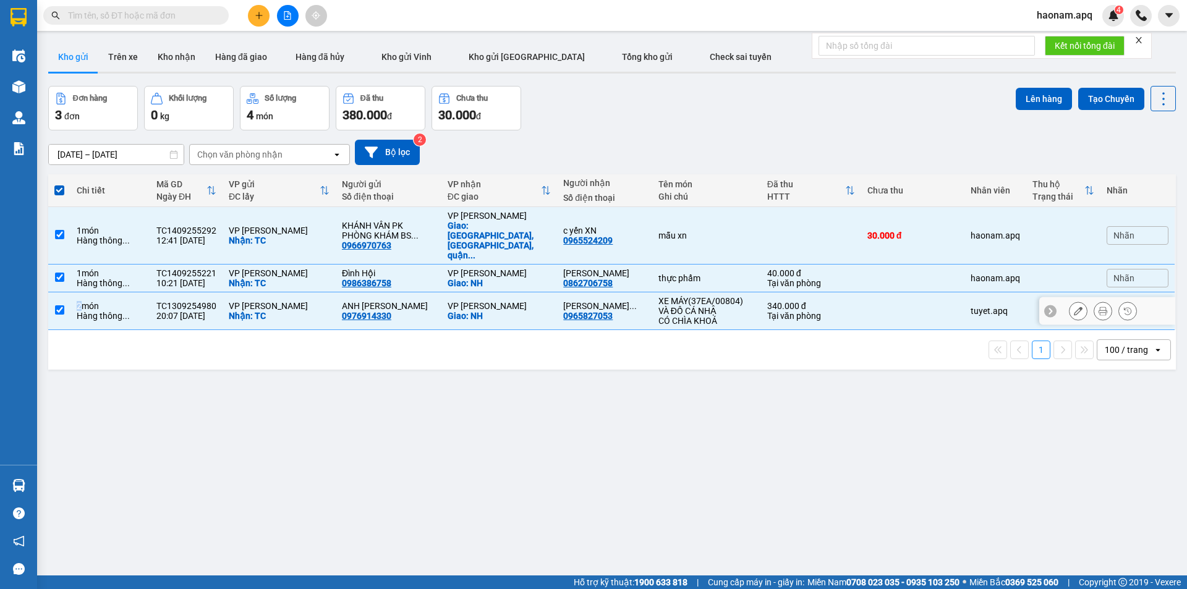
click at [79, 301] on div "2 món" at bounding box center [110, 306] width 67 height 10
checkbox input "false"
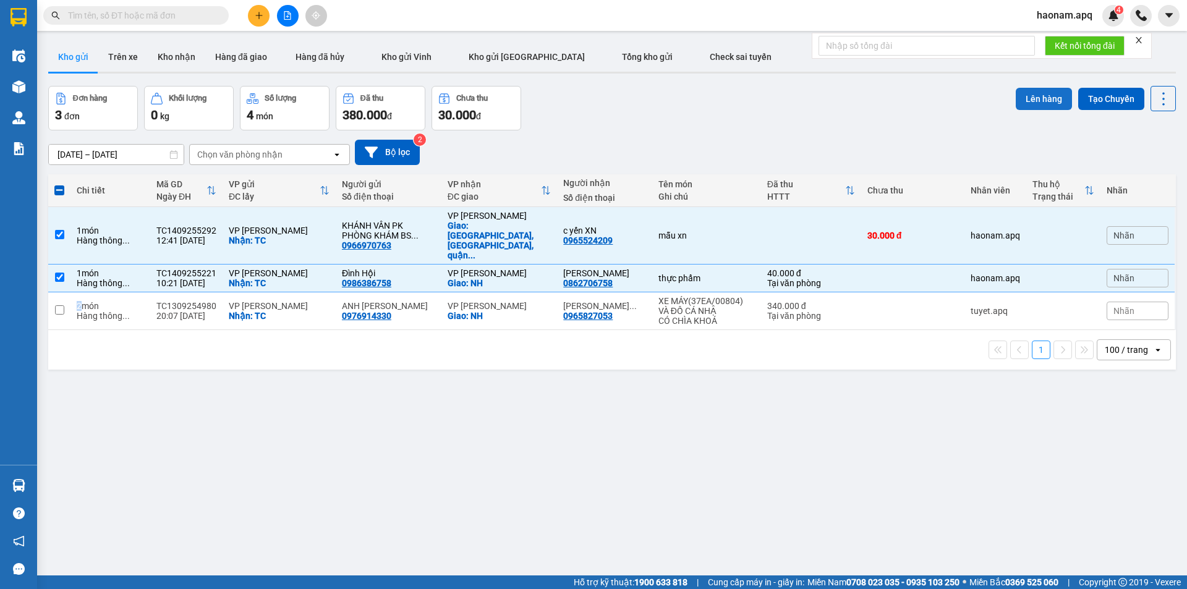
click at [1028, 109] on button "Lên hàng" at bounding box center [1044, 99] width 56 height 22
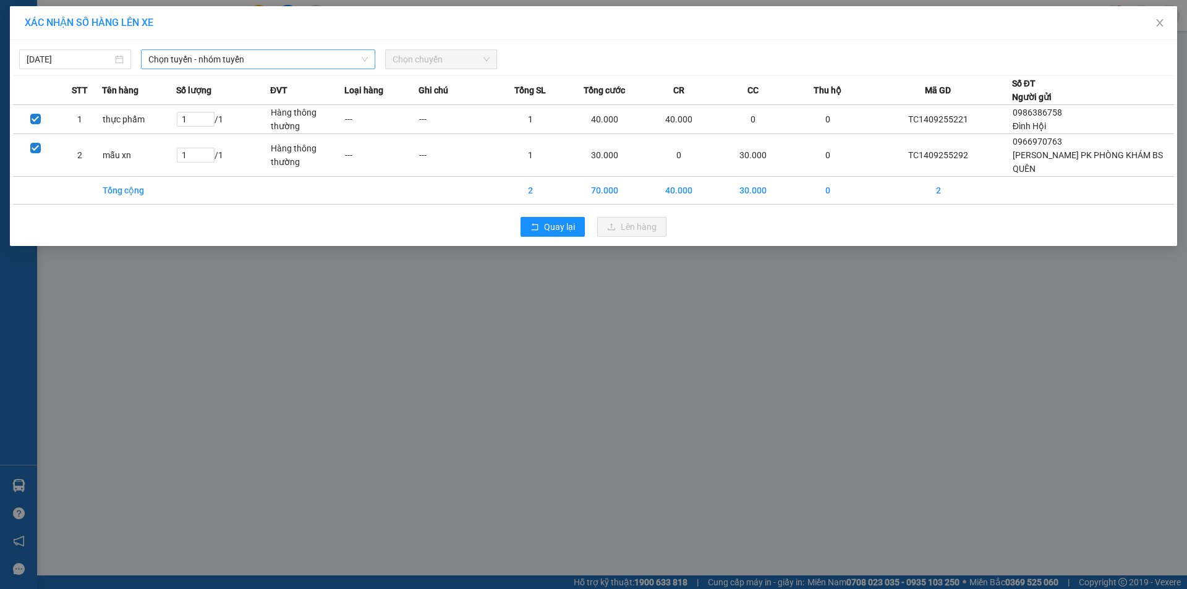
click at [290, 58] on span "Chọn tuyến - nhóm tuyến" at bounding box center [258, 59] width 220 height 19
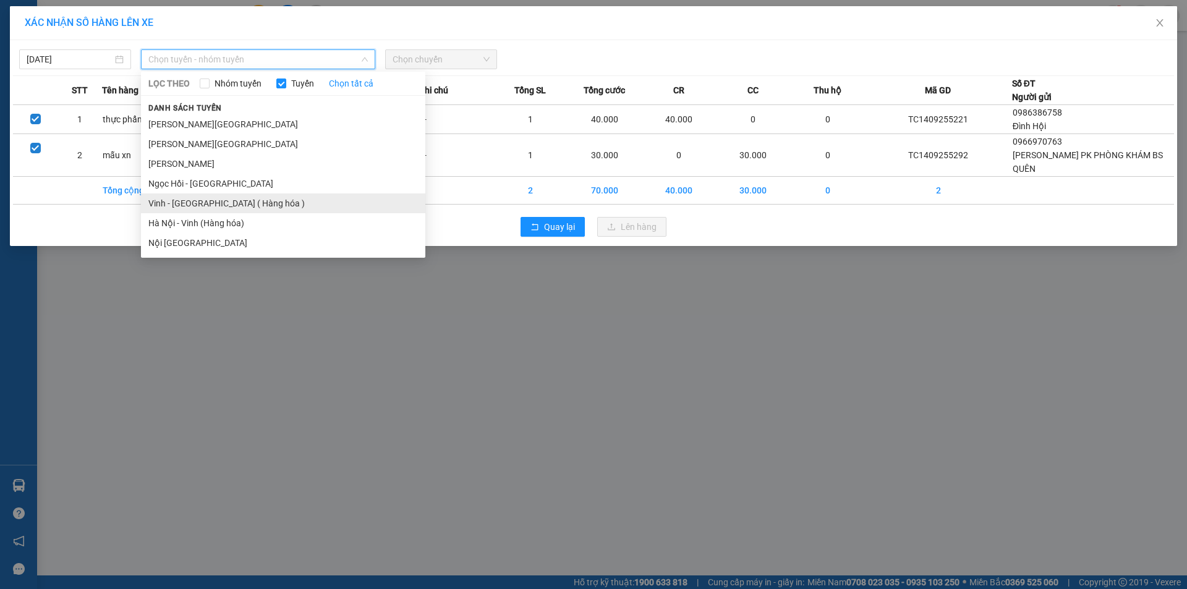
click at [243, 204] on li "Vinh - [GEOGRAPHIC_DATA] ( Hàng hóa )" at bounding box center [283, 204] width 284 height 20
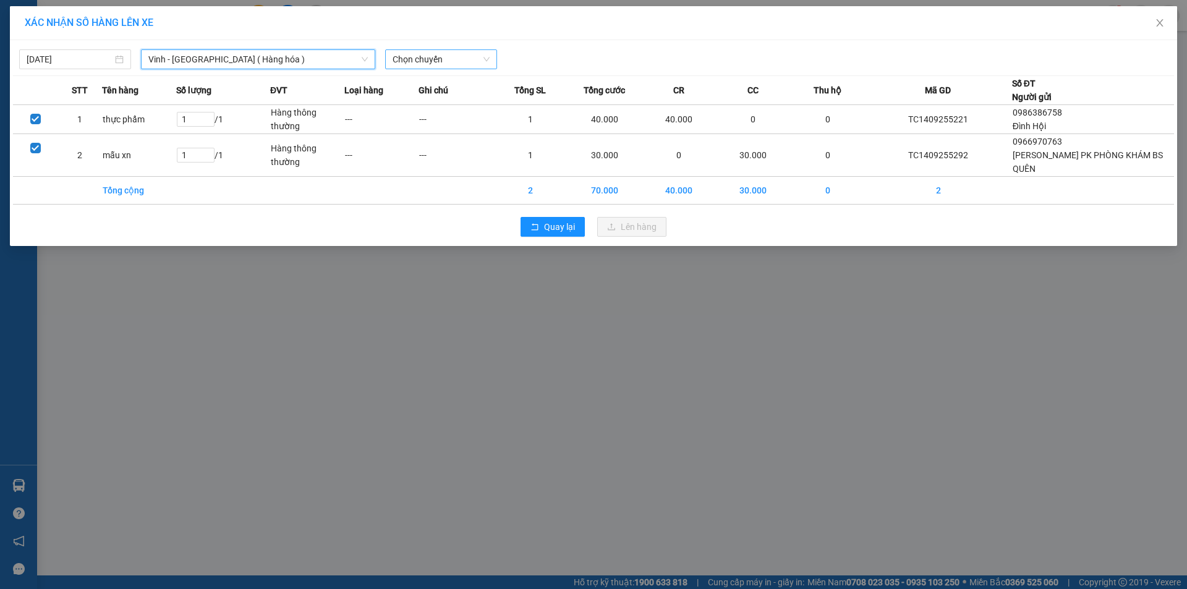
click at [472, 56] on span "Chọn chuyến" at bounding box center [441, 59] width 97 height 19
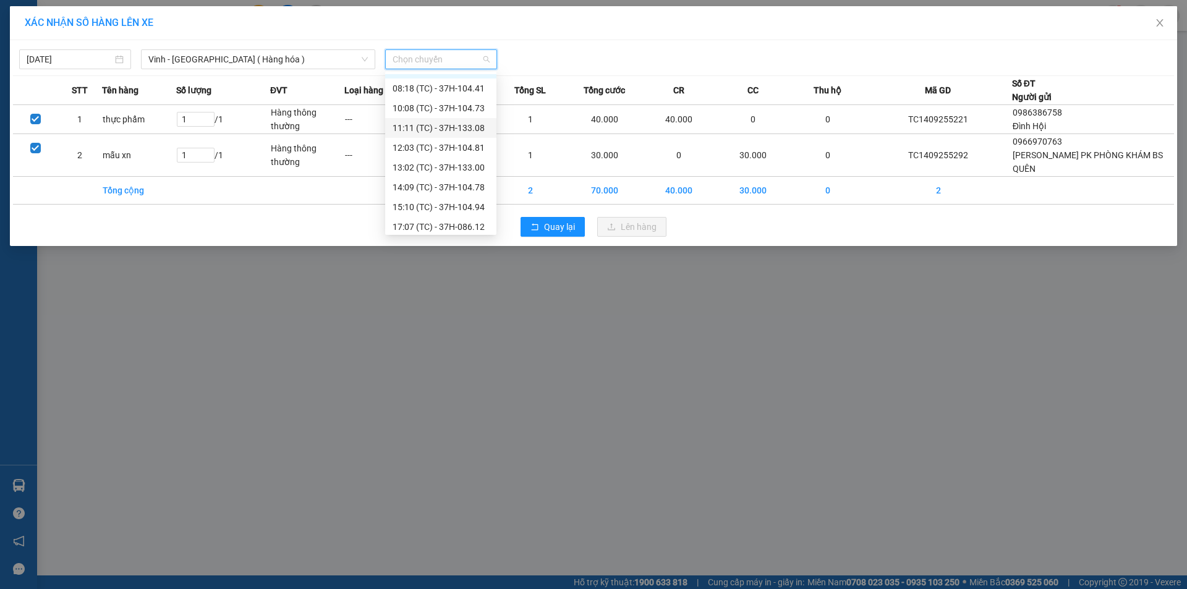
scroll to position [20, 0]
click at [474, 203] on div "15:10 (TC) - 37H-104.94" at bounding box center [441, 203] width 96 height 14
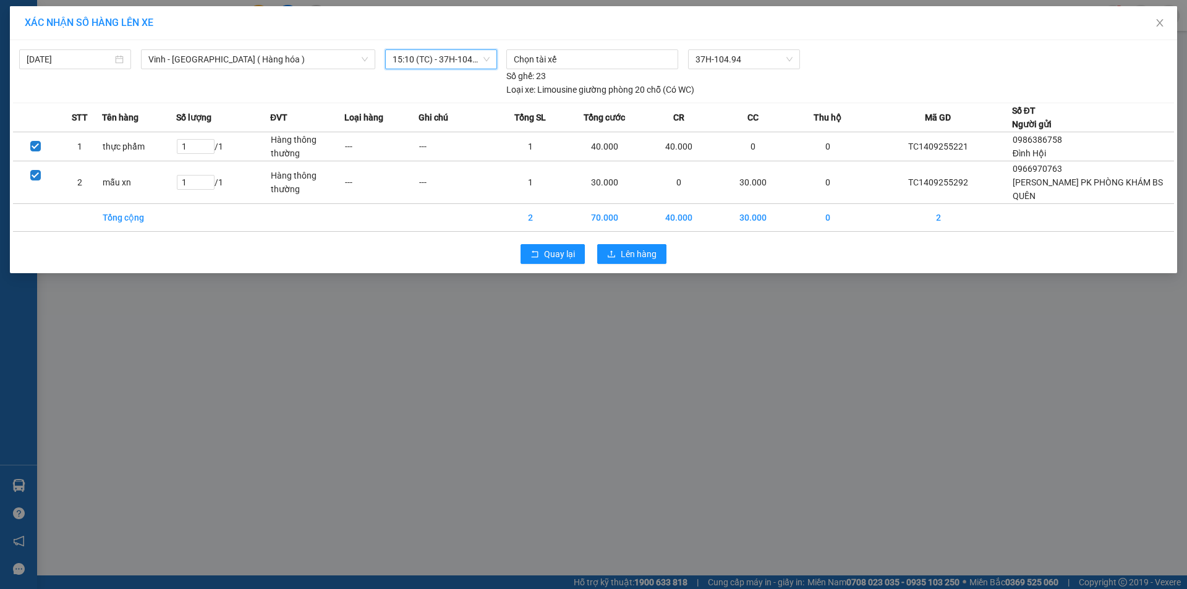
click at [451, 56] on span "15:10 (TC) - 37H-104.94" at bounding box center [441, 59] width 97 height 19
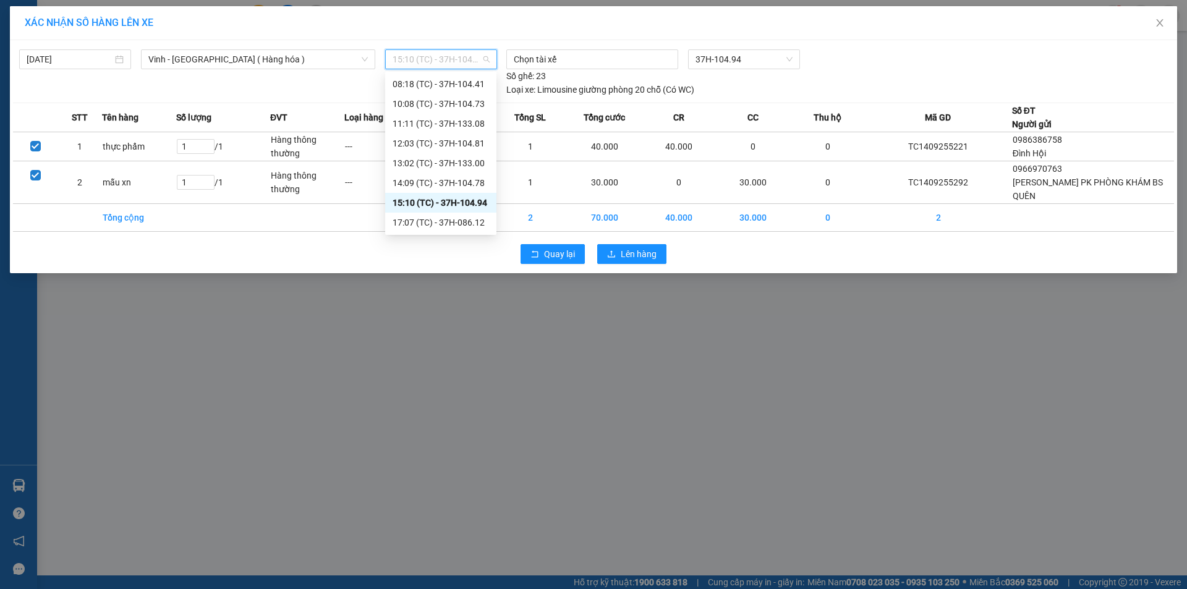
click at [453, 208] on div "15:10 (TC) - 37H-104.94" at bounding box center [441, 203] width 96 height 14
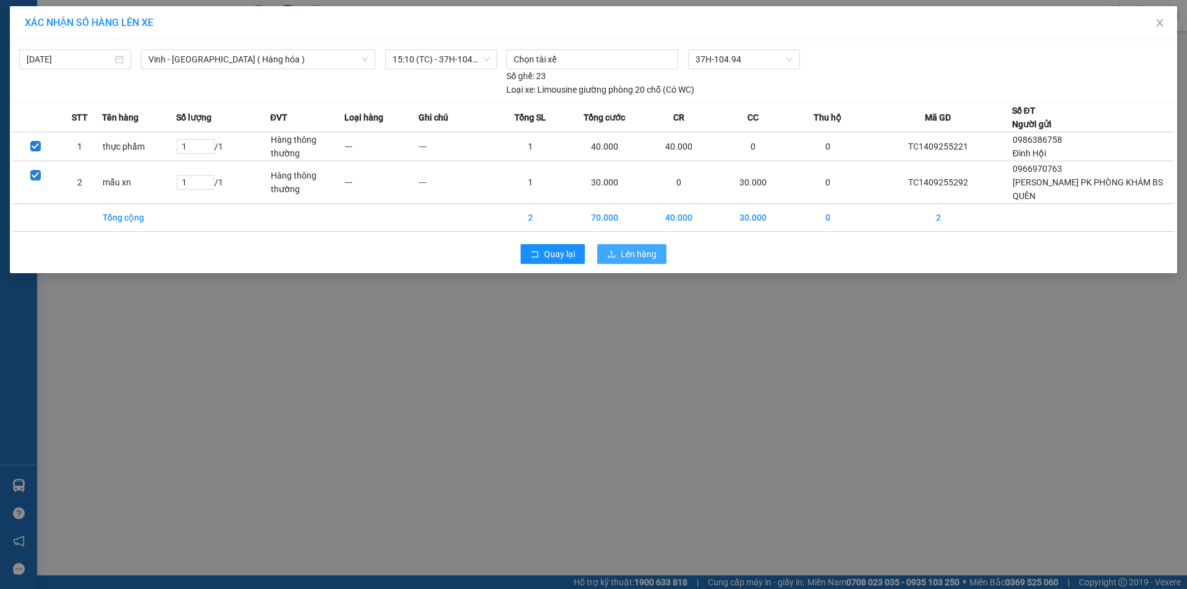
drag, startPoint x: 648, startPoint y: 248, endPoint x: 624, endPoint y: 264, distance: 28.5
click at [648, 249] on span "Lên hàng" at bounding box center [639, 254] width 36 height 14
